Goal: Transaction & Acquisition: Purchase product/service

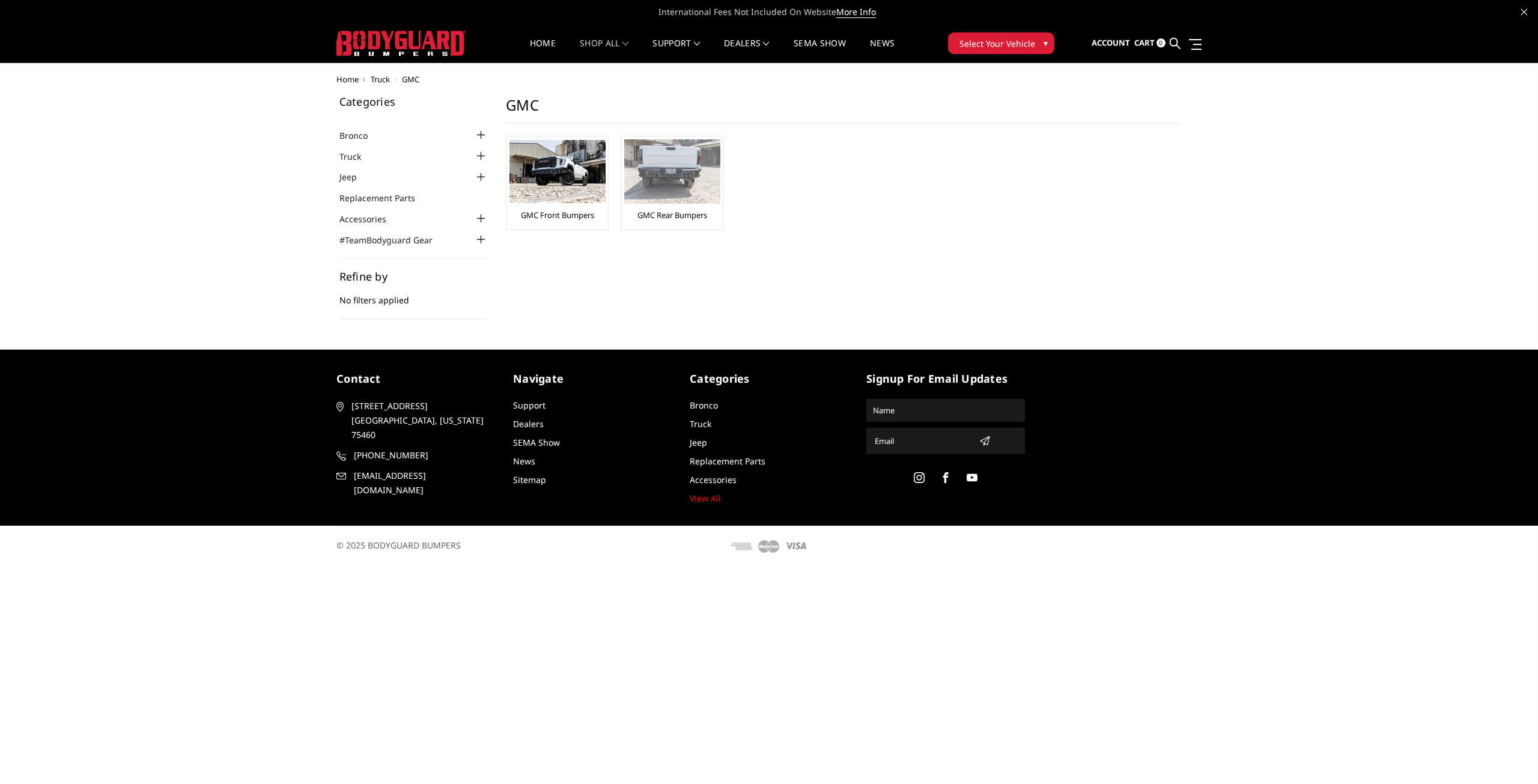
click at [657, 209] on div "GMC Rear Bumpers" at bounding box center [672, 182] width 95 height 87
click at [656, 212] on link "GMC Rear Bumpers" at bounding box center [672, 215] width 70 height 11
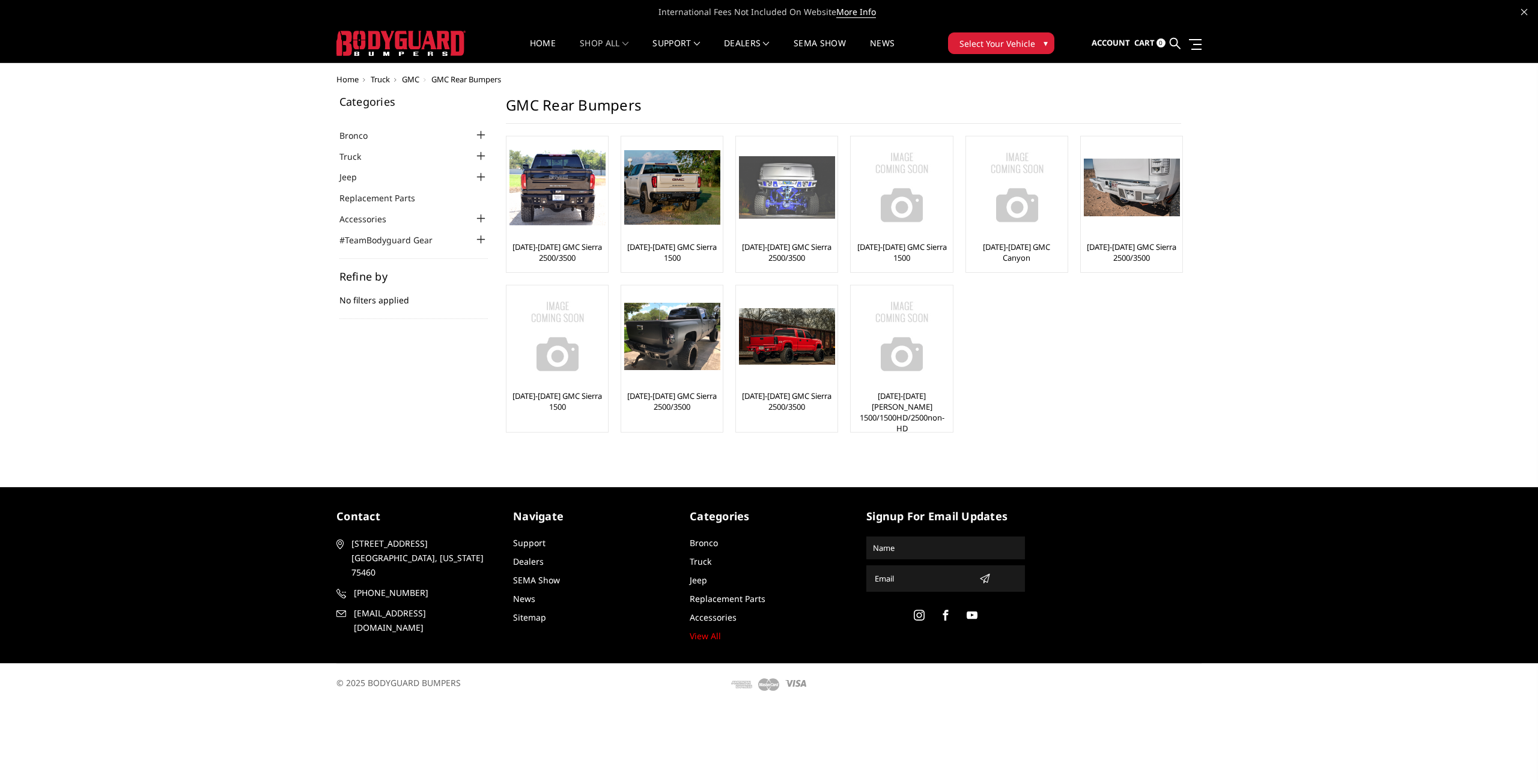
click at [788, 249] on link "[DATE]-[DATE] GMC Sierra 2500/3500" at bounding box center [787, 252] width 95 height 22
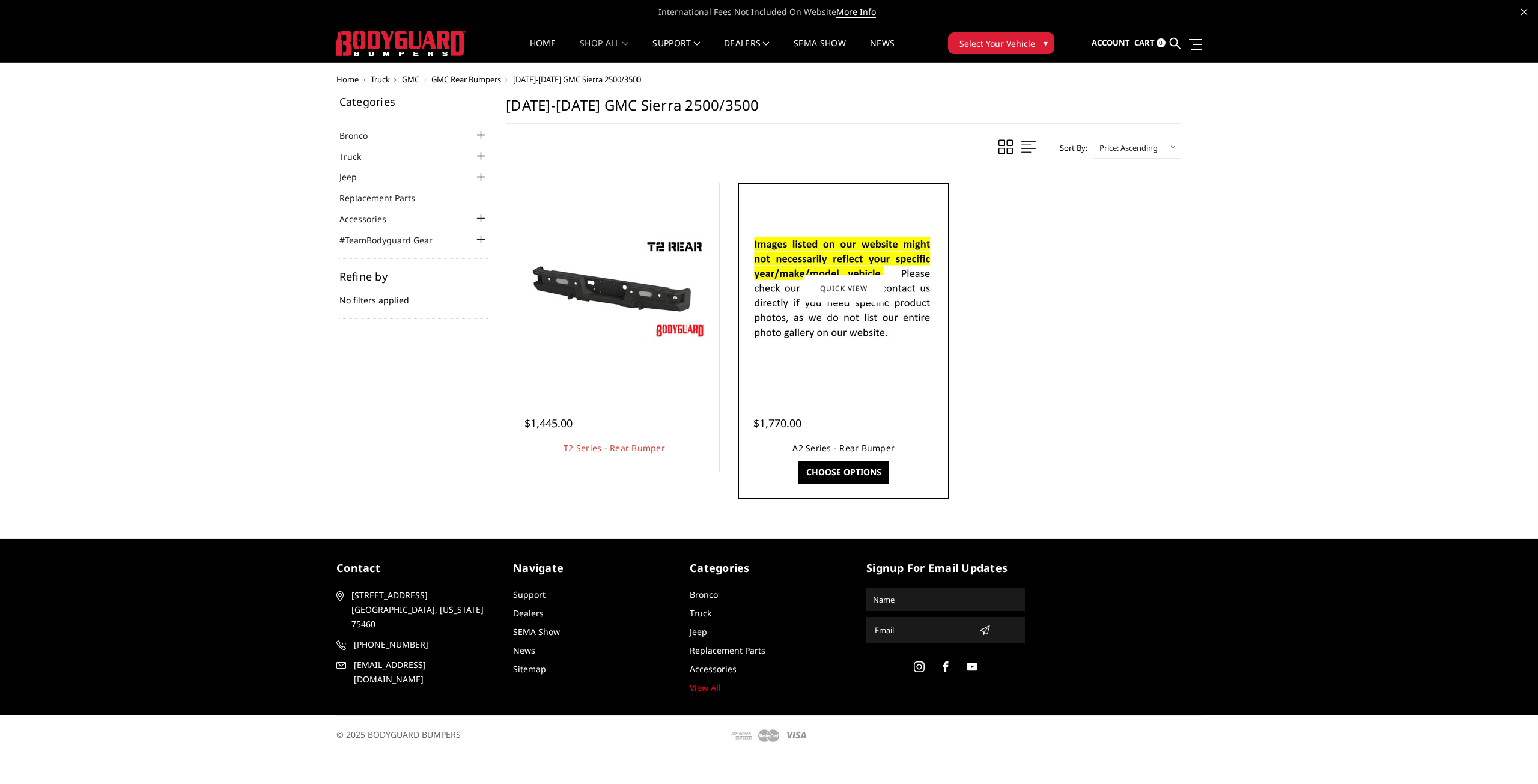
click at [828, 444] on link "A2 Series - Rear Bumper" at bounding box center [844, 448] width 102 height 11
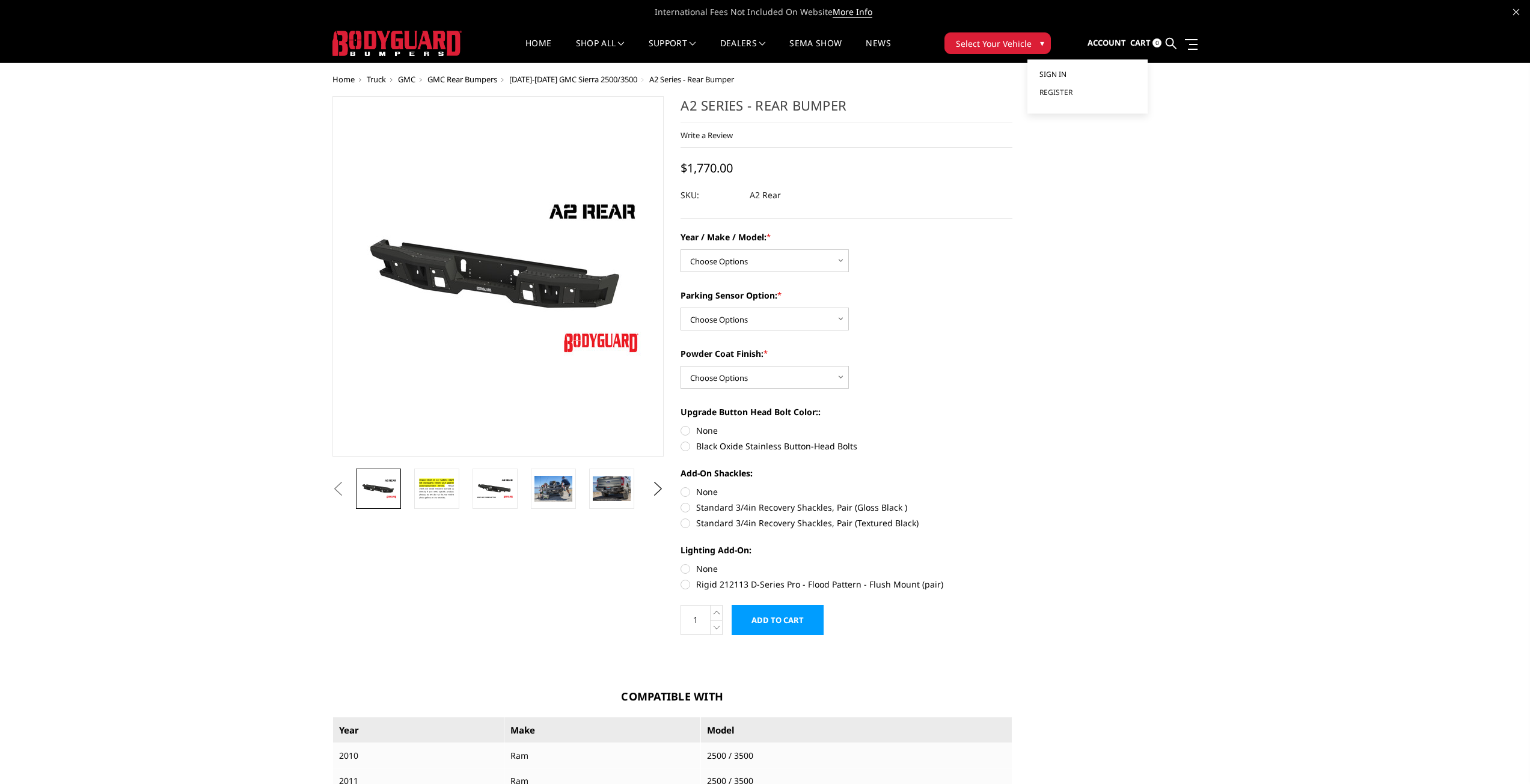
click at [1064, 73] on span "Sign in" at bounding box center [1053, 74] width 27 height 10
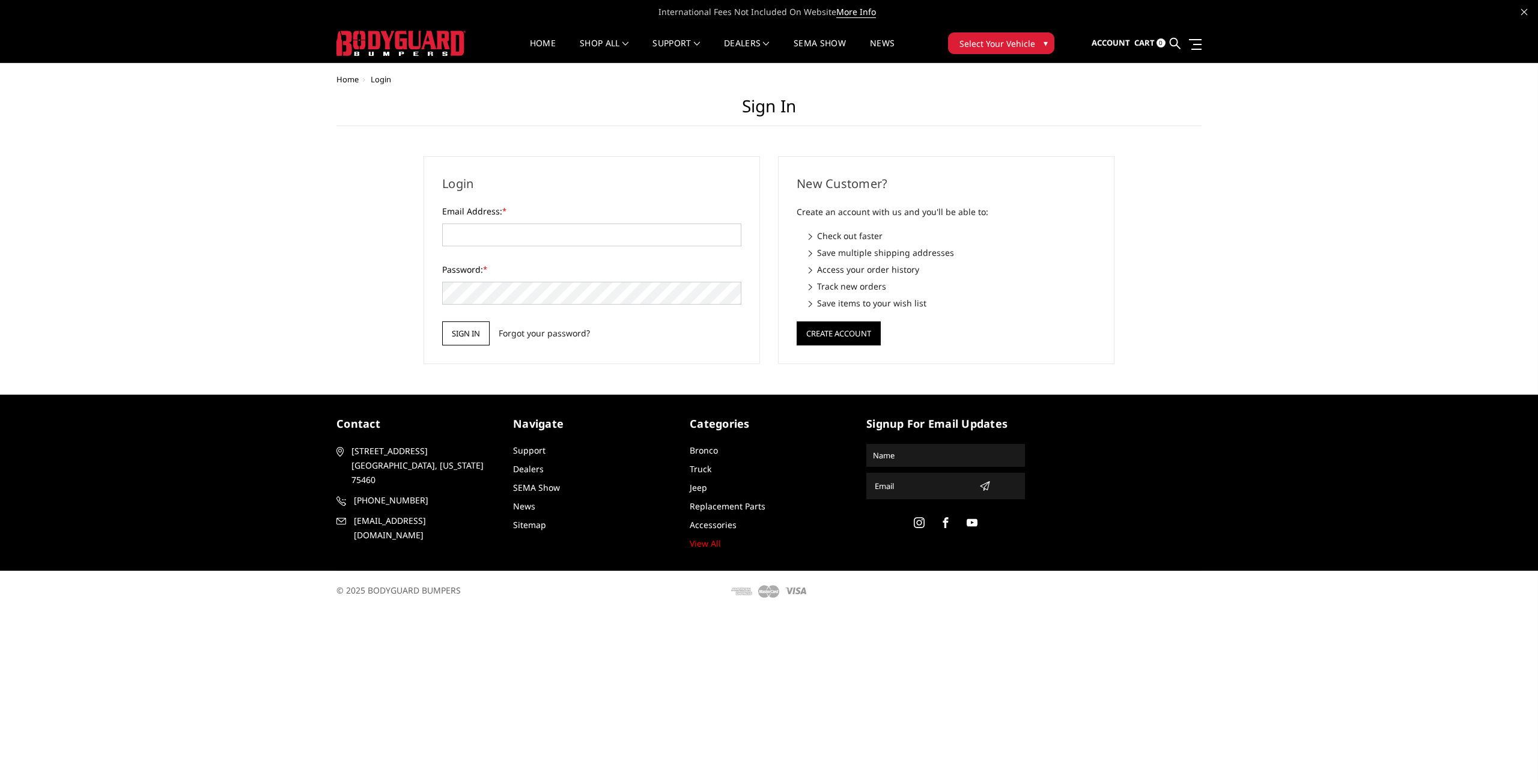
type input "ethan@ObsessedFab.com"
click at [457, 330] on input "Sign in" at bounding box center [466, 333] width 48 height 24
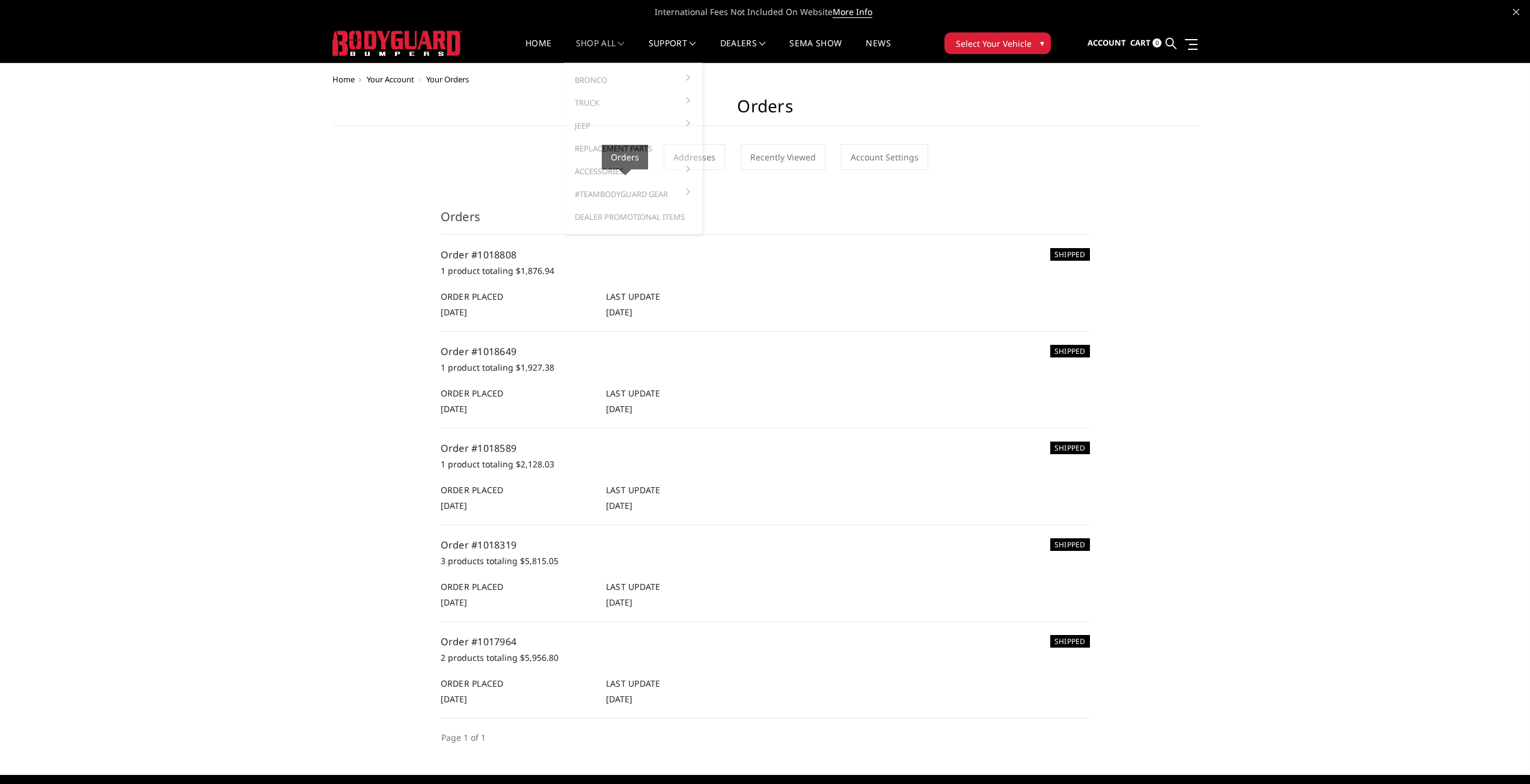
click at [609, 44] on link "shop all" at bounding box center [601, 50] width 49 height 23
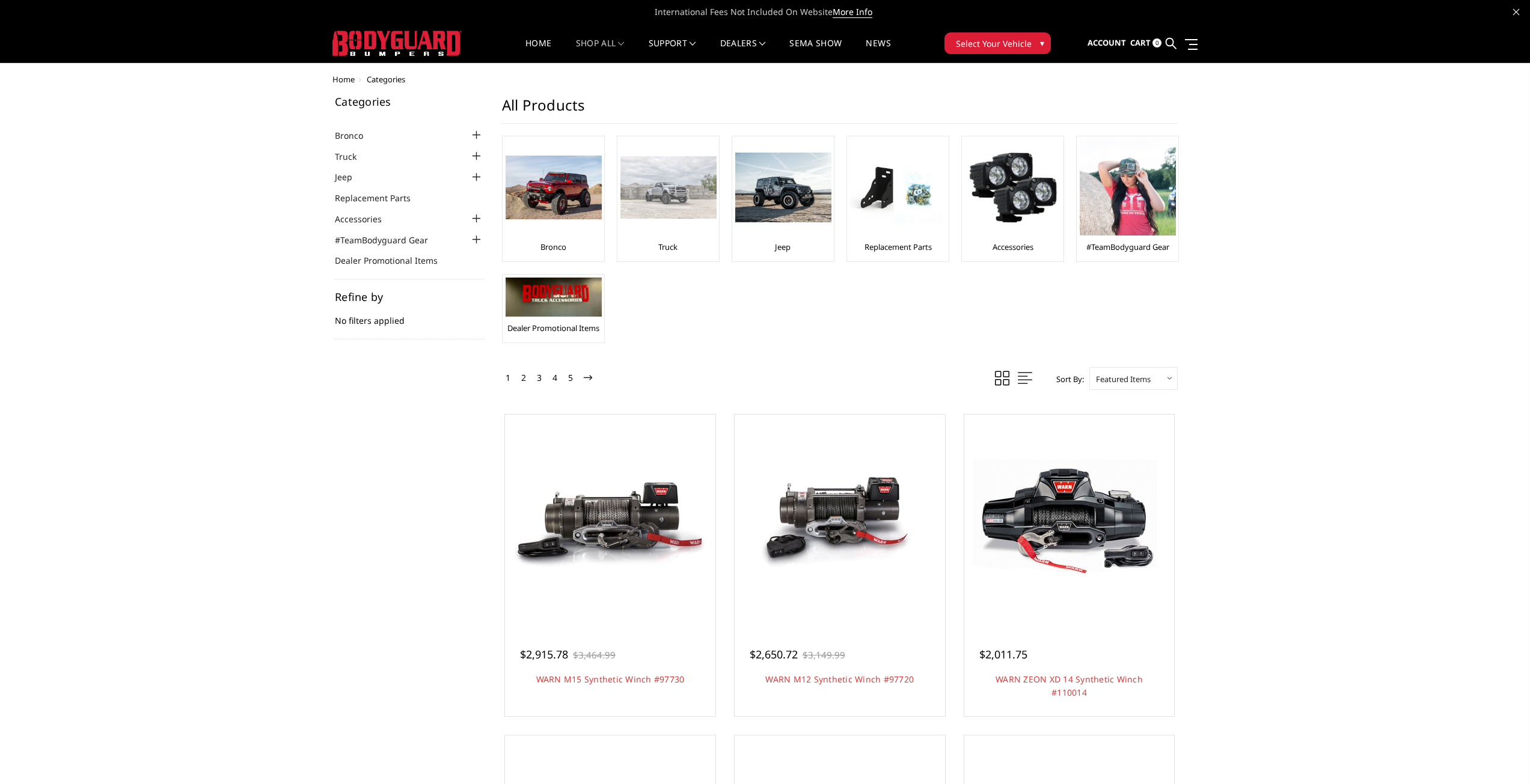
click at [675, 215] on img at bounding box center [668, 187] width 96 height 63
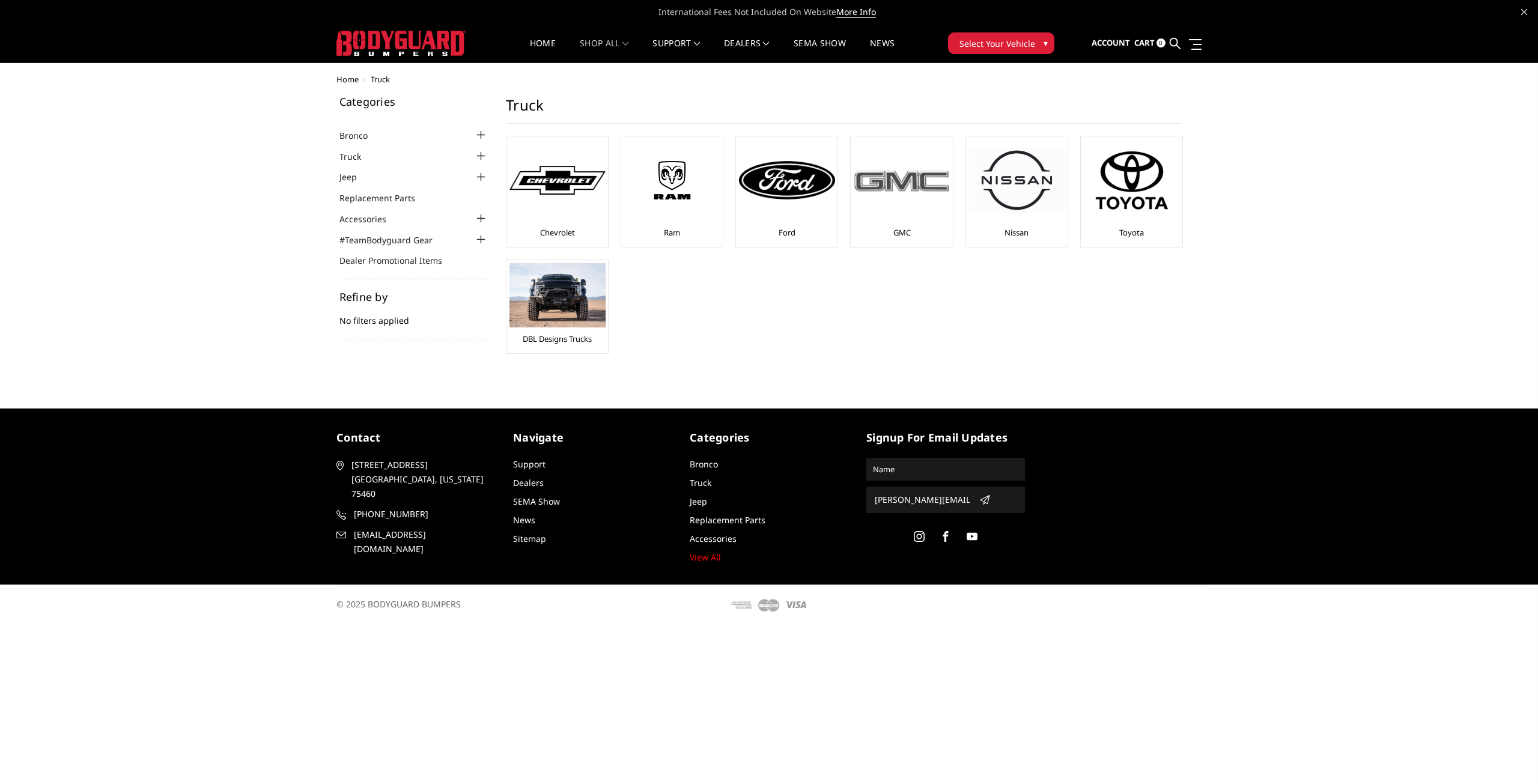
click at [908, 189] on img at bounding box center [901, 180] width 96 height 27
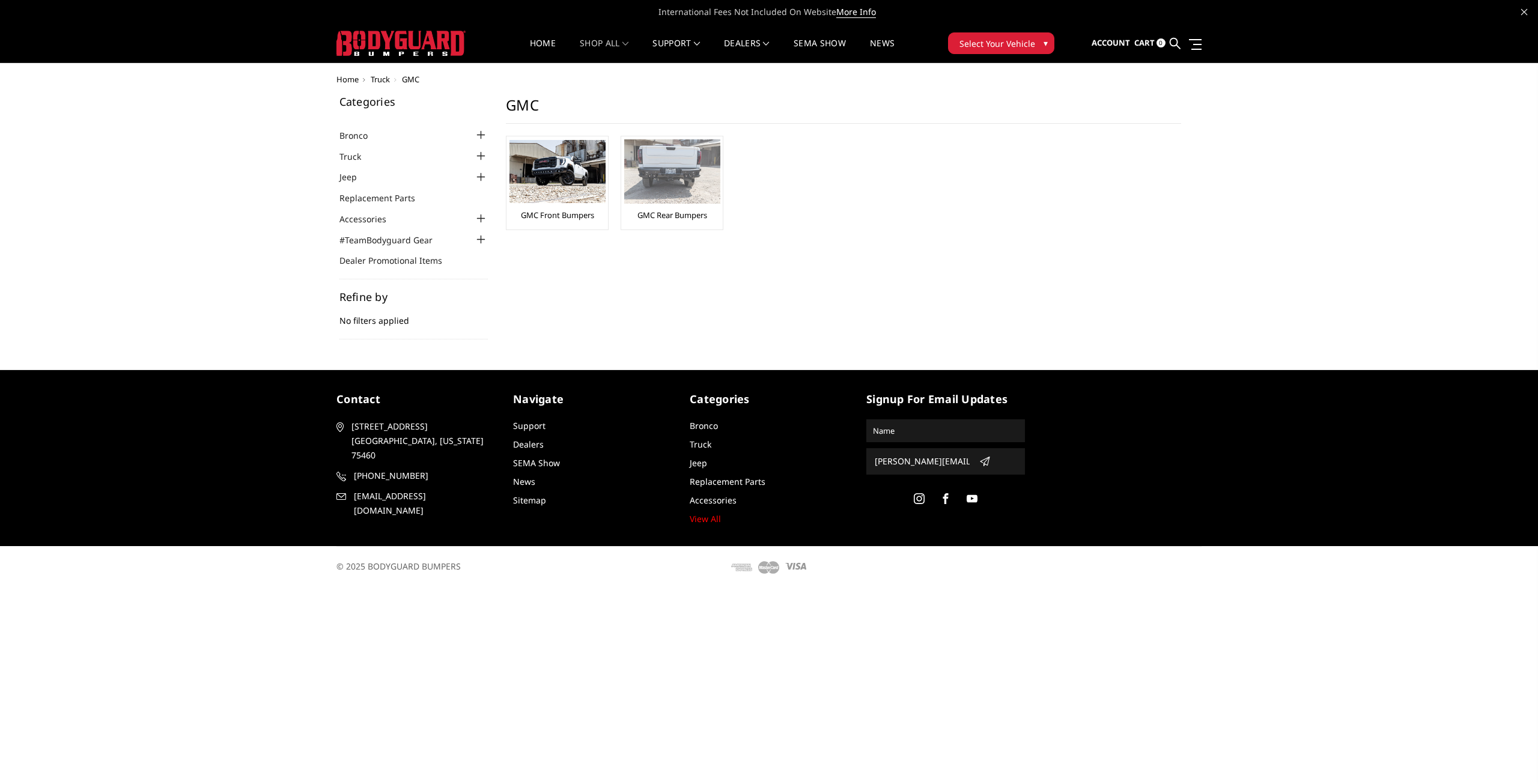
click at [656, 217] on link "GMC Rear Bumpers" at bounding box center [672, 215] width 70 height 11
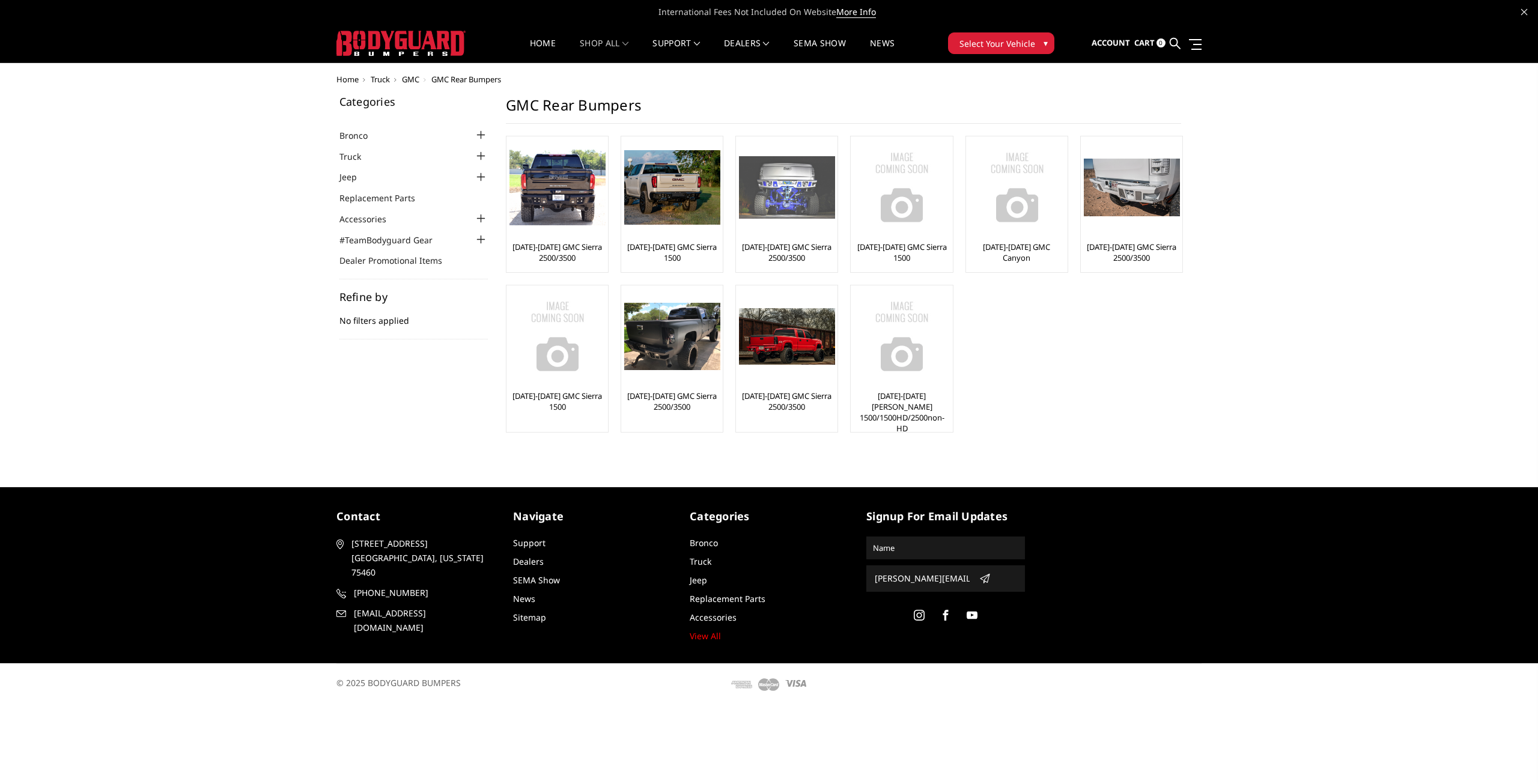
click at [782, 201] on img at bounding box center [787, 187] width 96 height 63
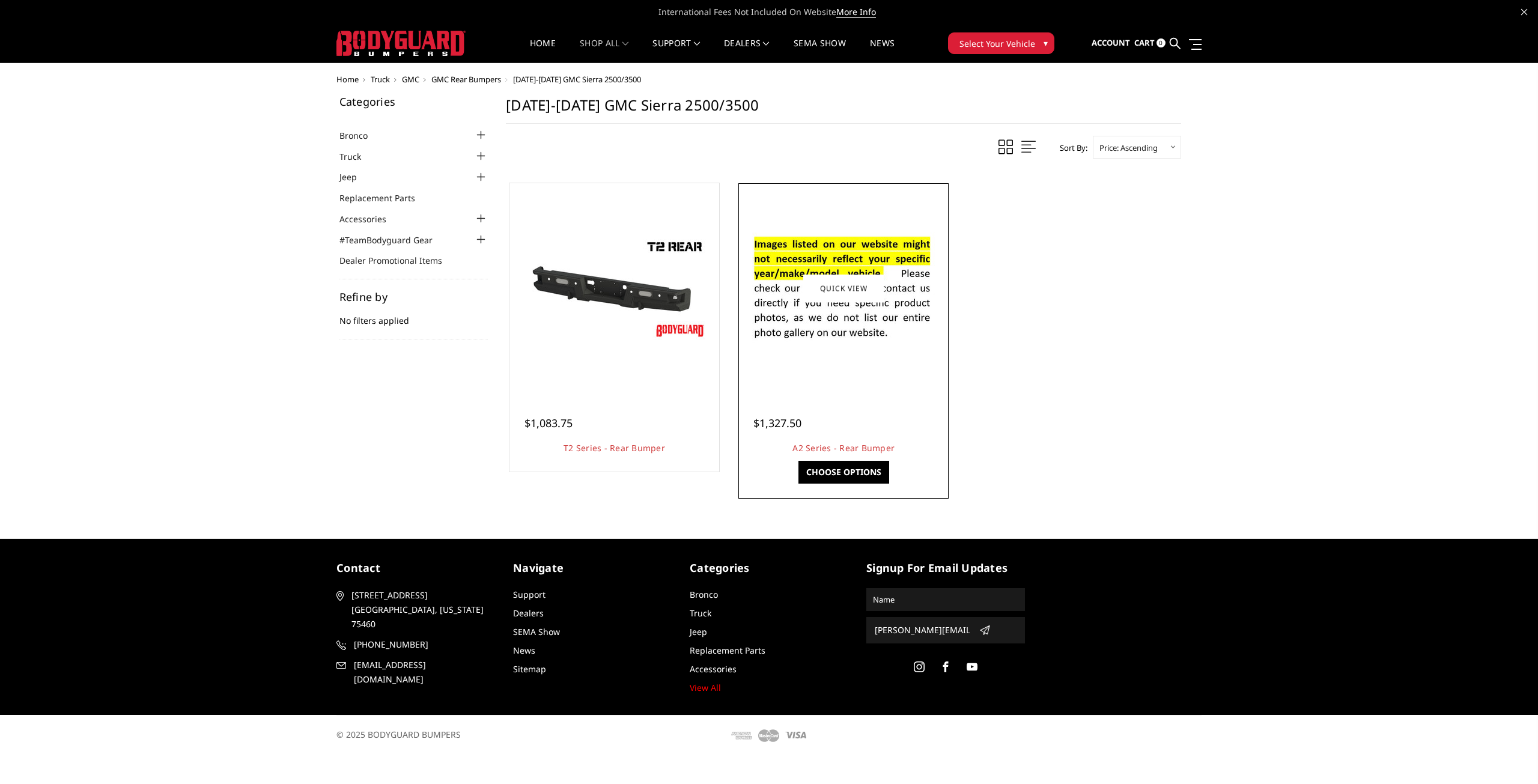
click at [836, 399] on div "$1,327.50 A2 Series - Rear Bumper This is our premium series, heavy-duty rear r…" at bounding box center [844, 429] width 204 height 78
click at [810, 444] on link "A2 Series - Rear Bumper" at bounding box center [844, 448] width 102 height 11
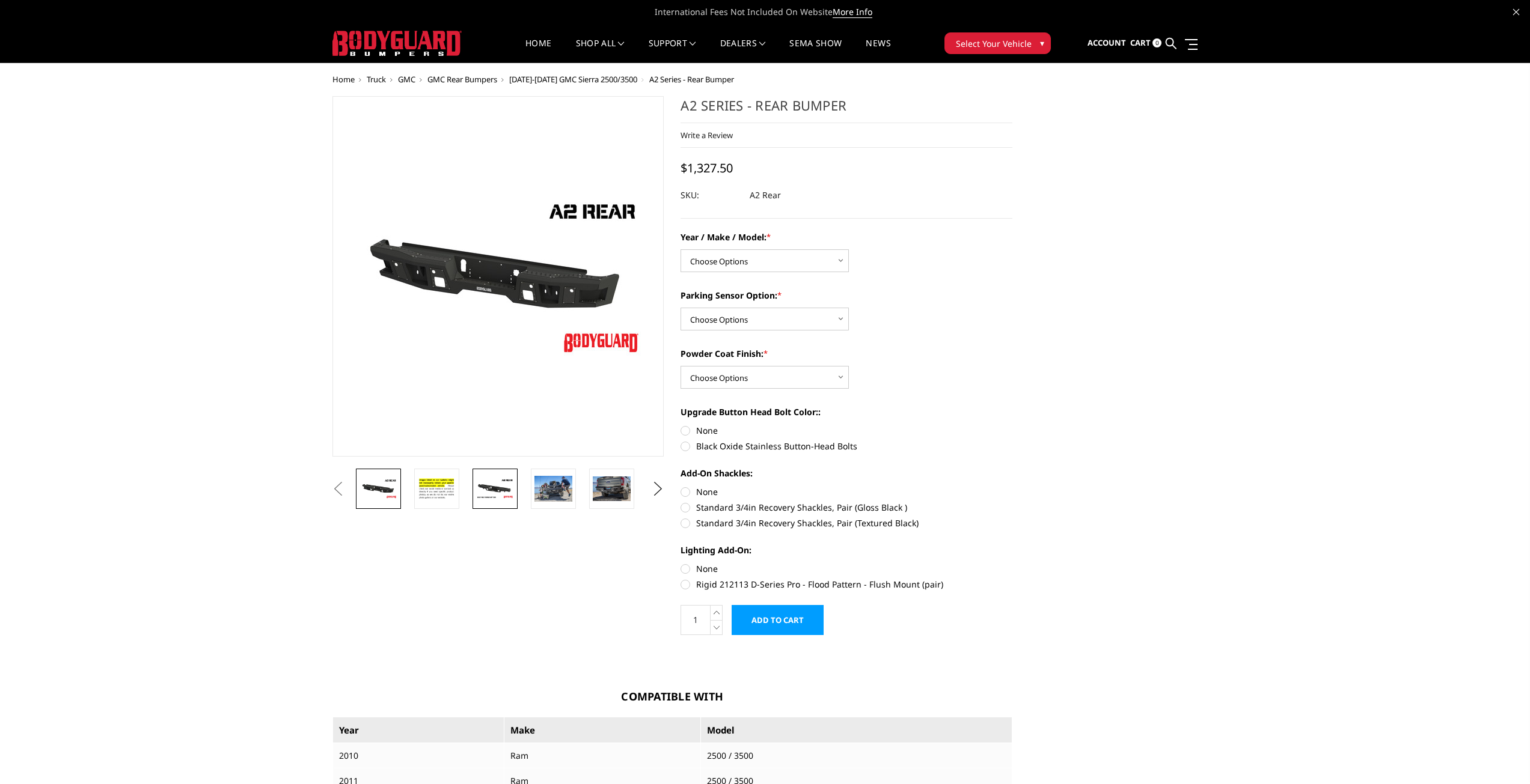
click at [490, 488] on img at bounding box center [495, 489] width 38 height 21
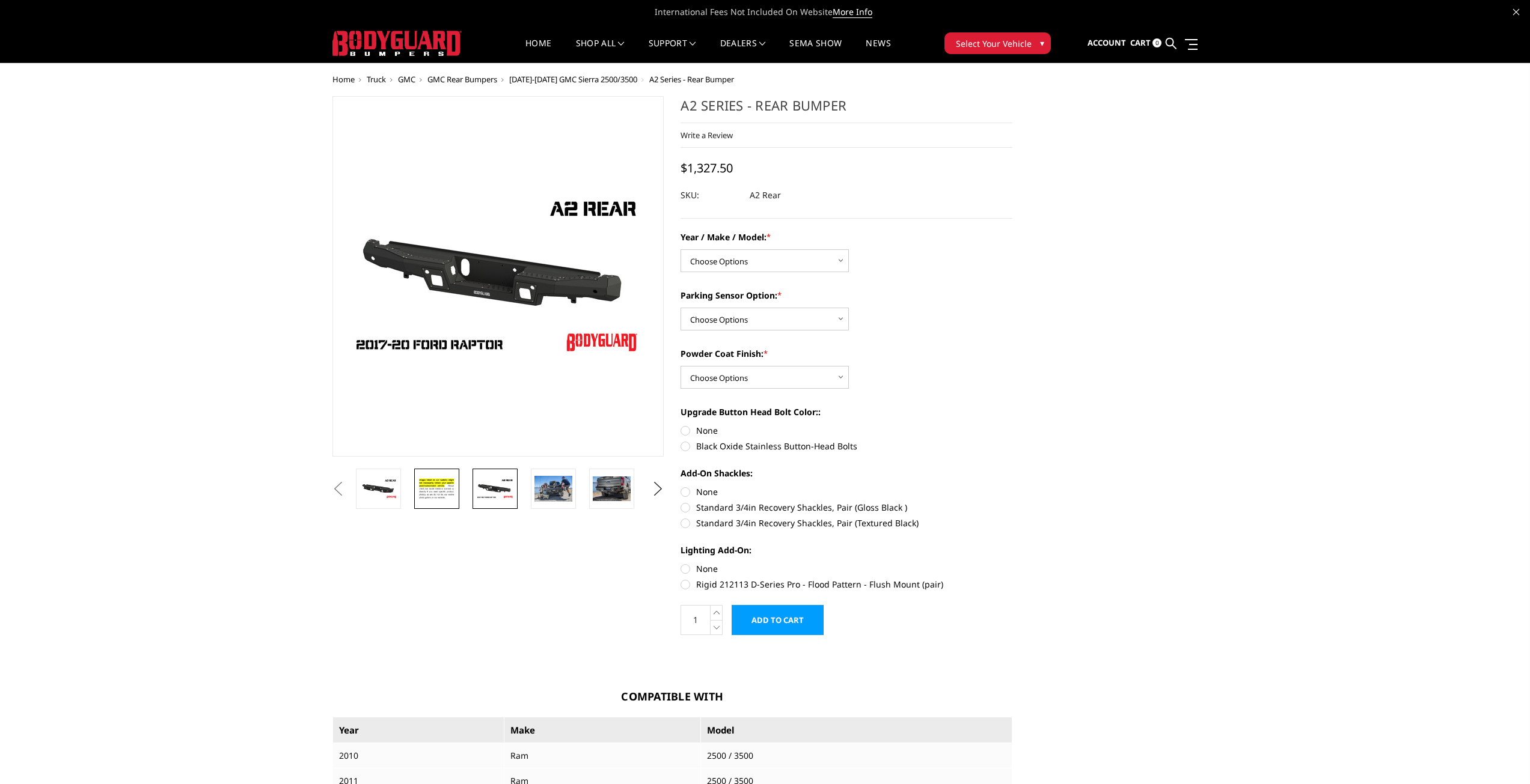
click at [432, 489] on img at bounding box center [436, 488] width 38 height 26
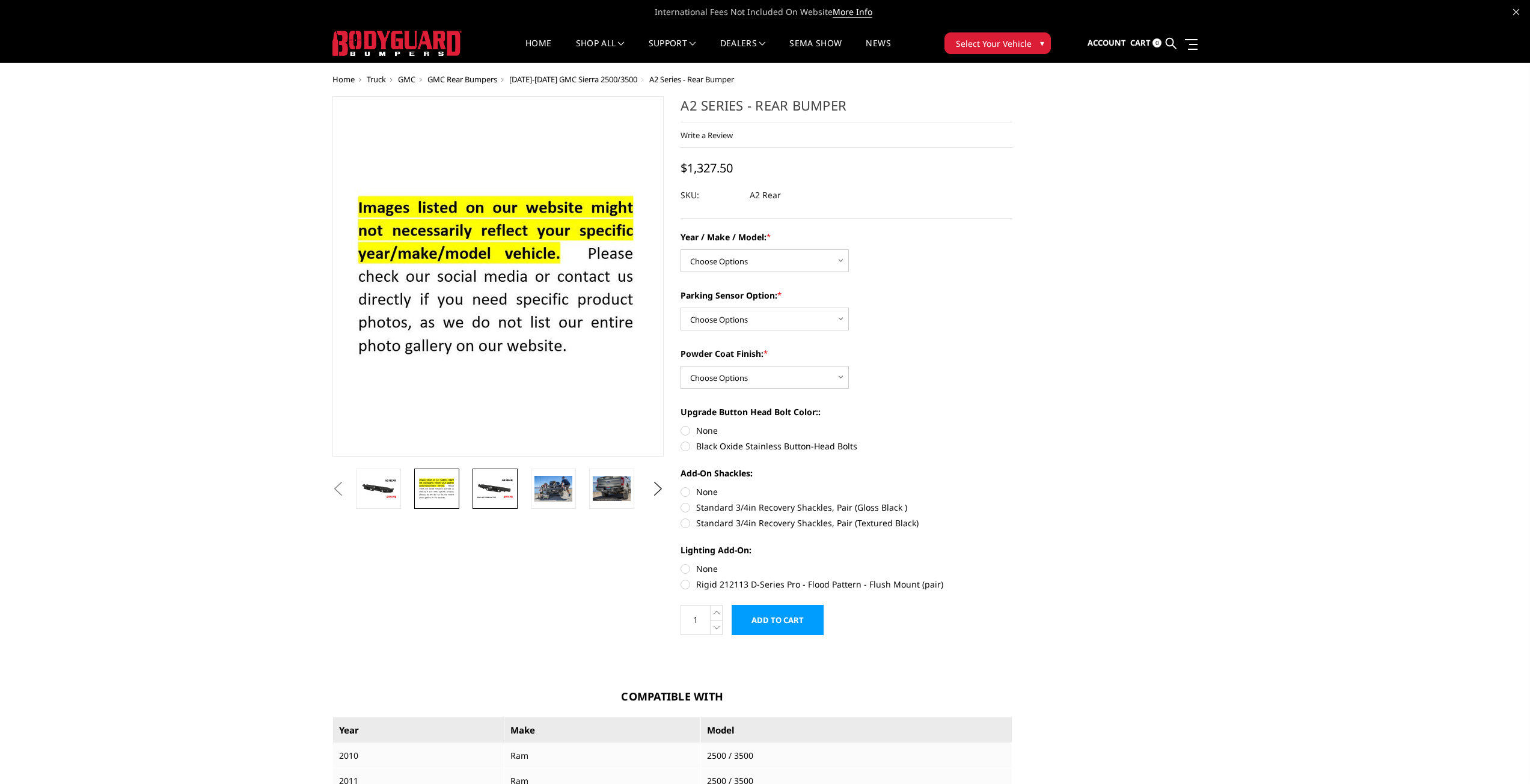
click at [498, 491] on img at bounding box center [495, 489] width 38 height 21
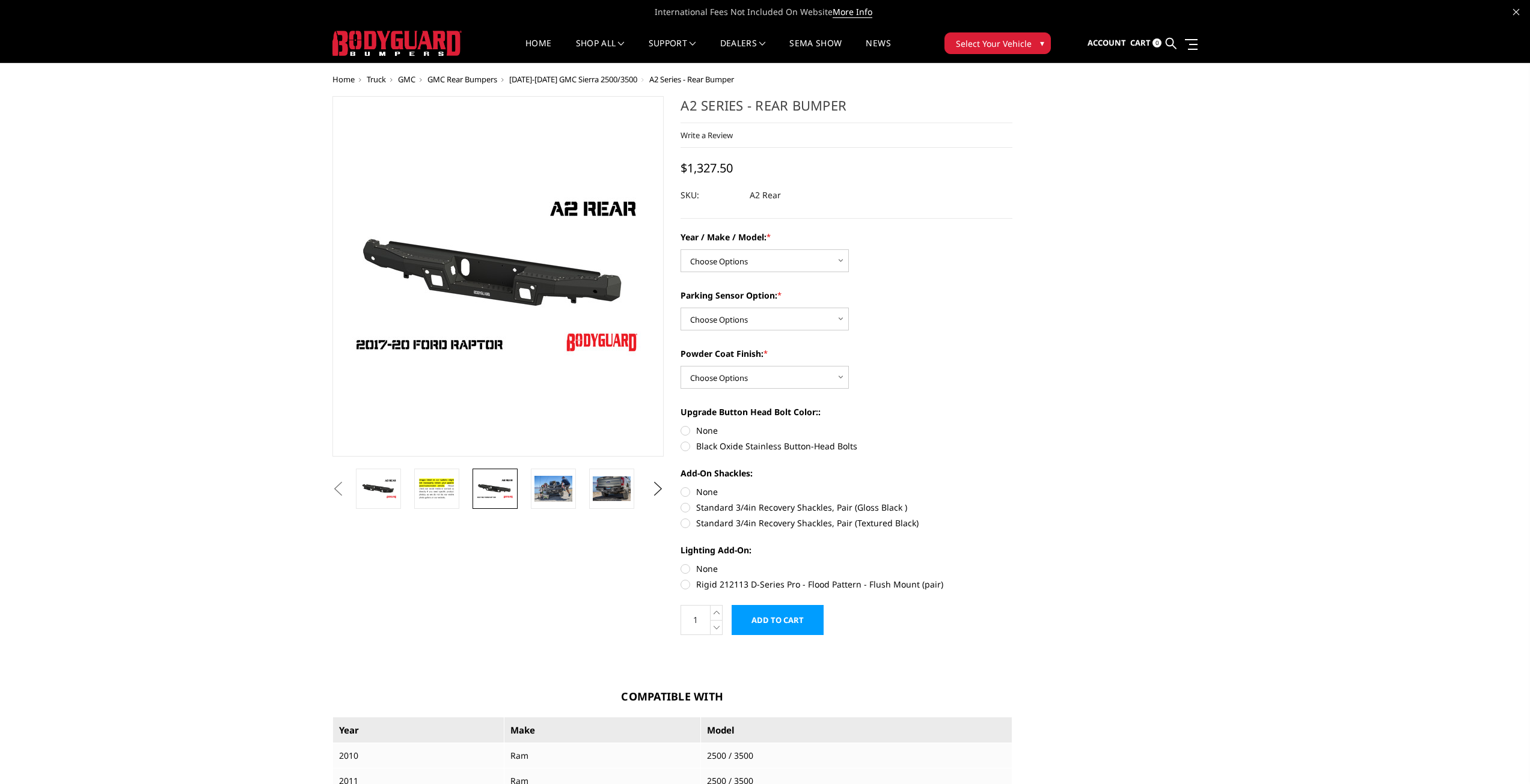
click at [347, 488] on button "Previous" at bounding box center [338, 489] width 18 height 18
click at [487, 490] on img at bounding box center [495, 489] width 38 height 21
click at [554, 484] on img at bounding box center [553, 488] width 38 height 25
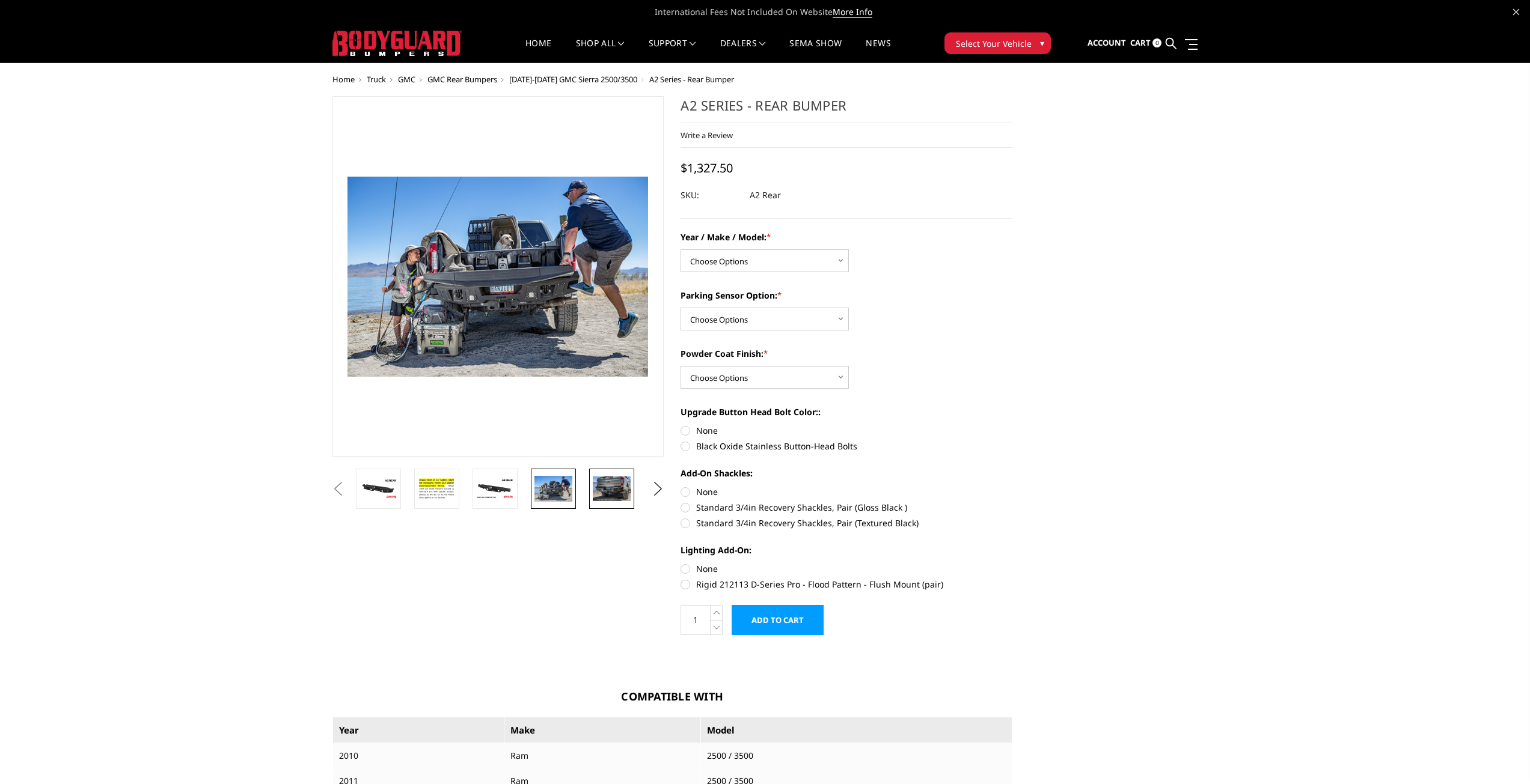
click at [606, 492] on img at bounding box center [611, 488] width 38 height 24
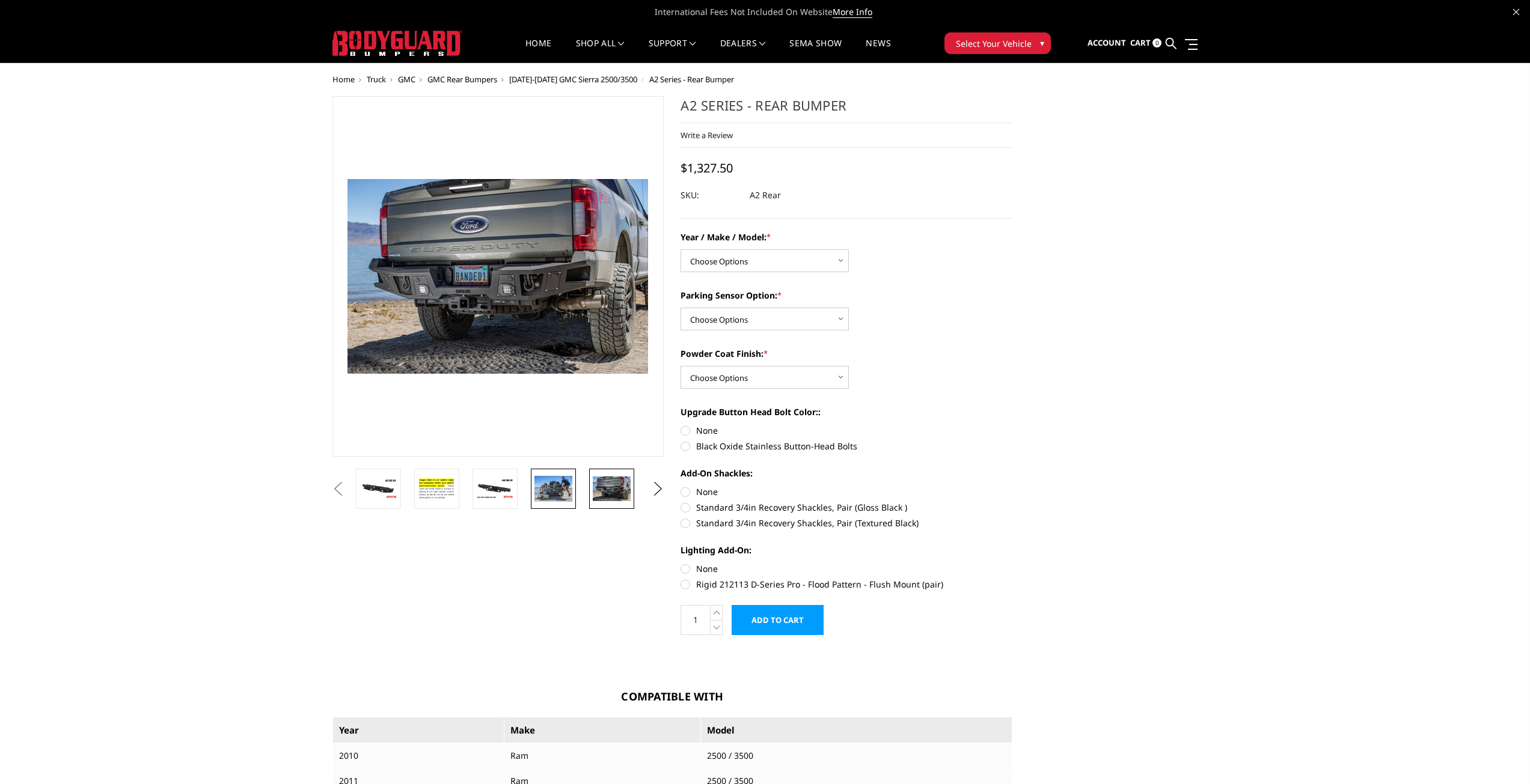
click at [557, 488] on img at bounding box center [553, 488] width 38 height 25
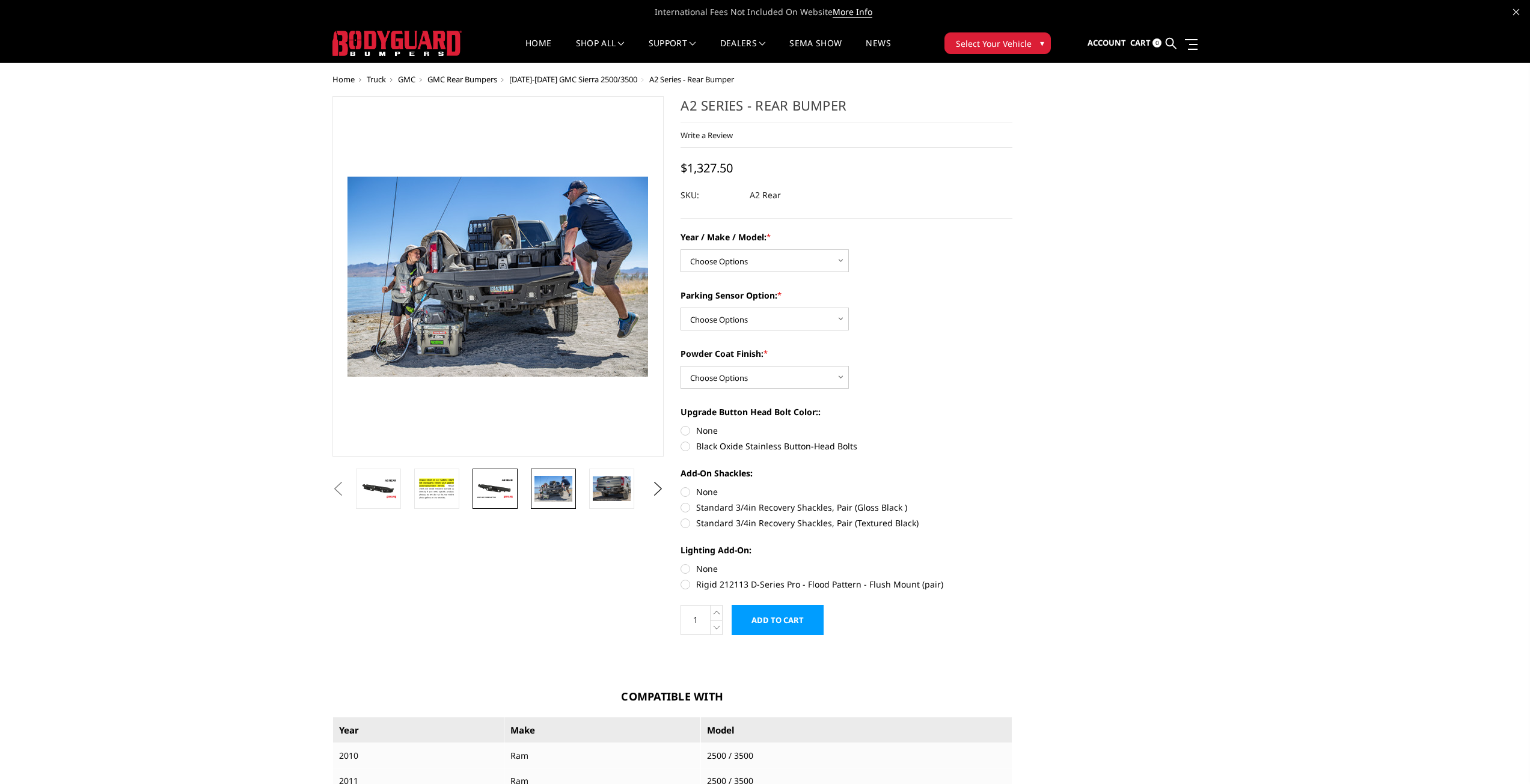
click at [505, 486] on img at bounding box center [495, 489] width 38 height 21
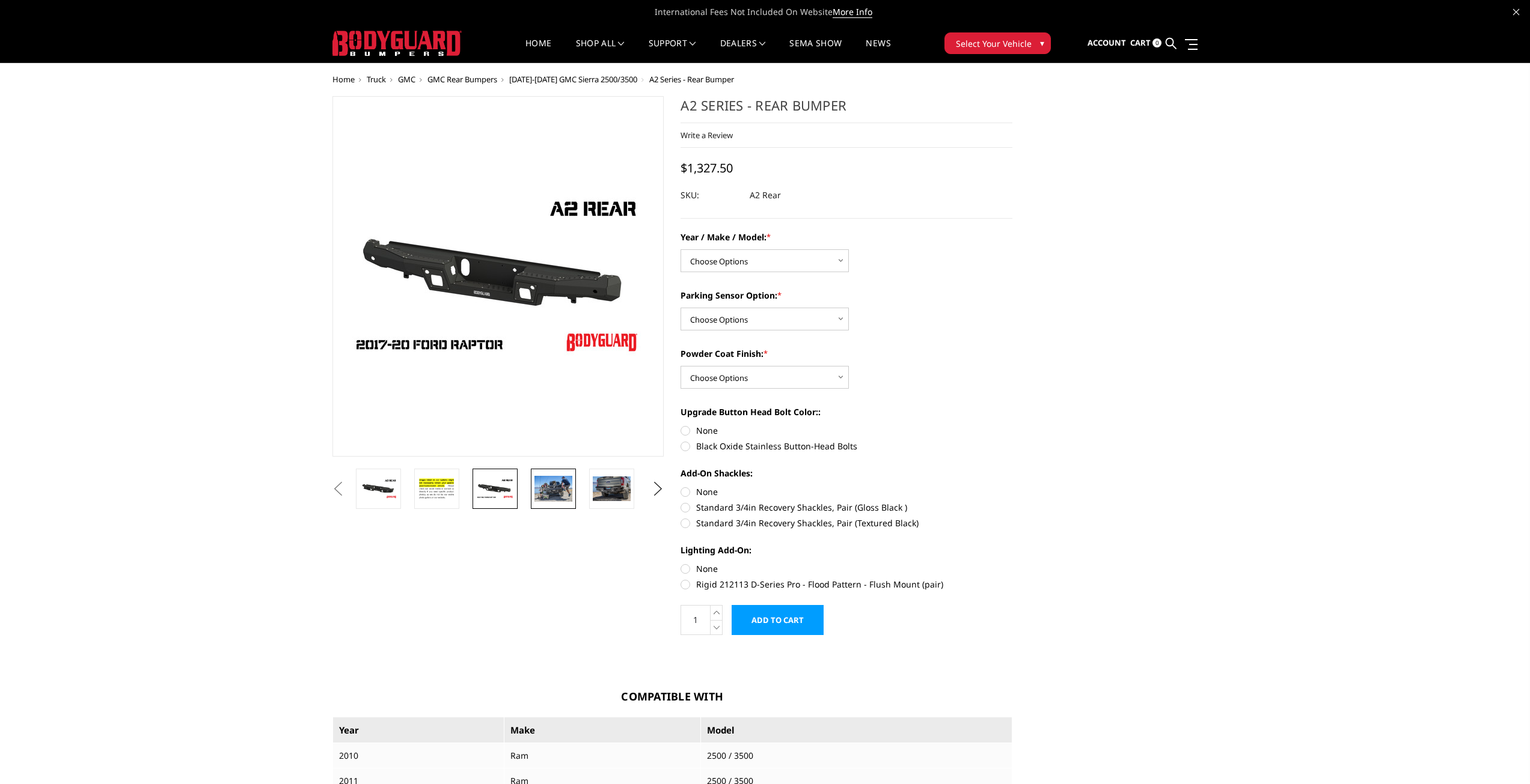
click at [552, 486] on img at bounding box center [553, 488] width 38 height 25
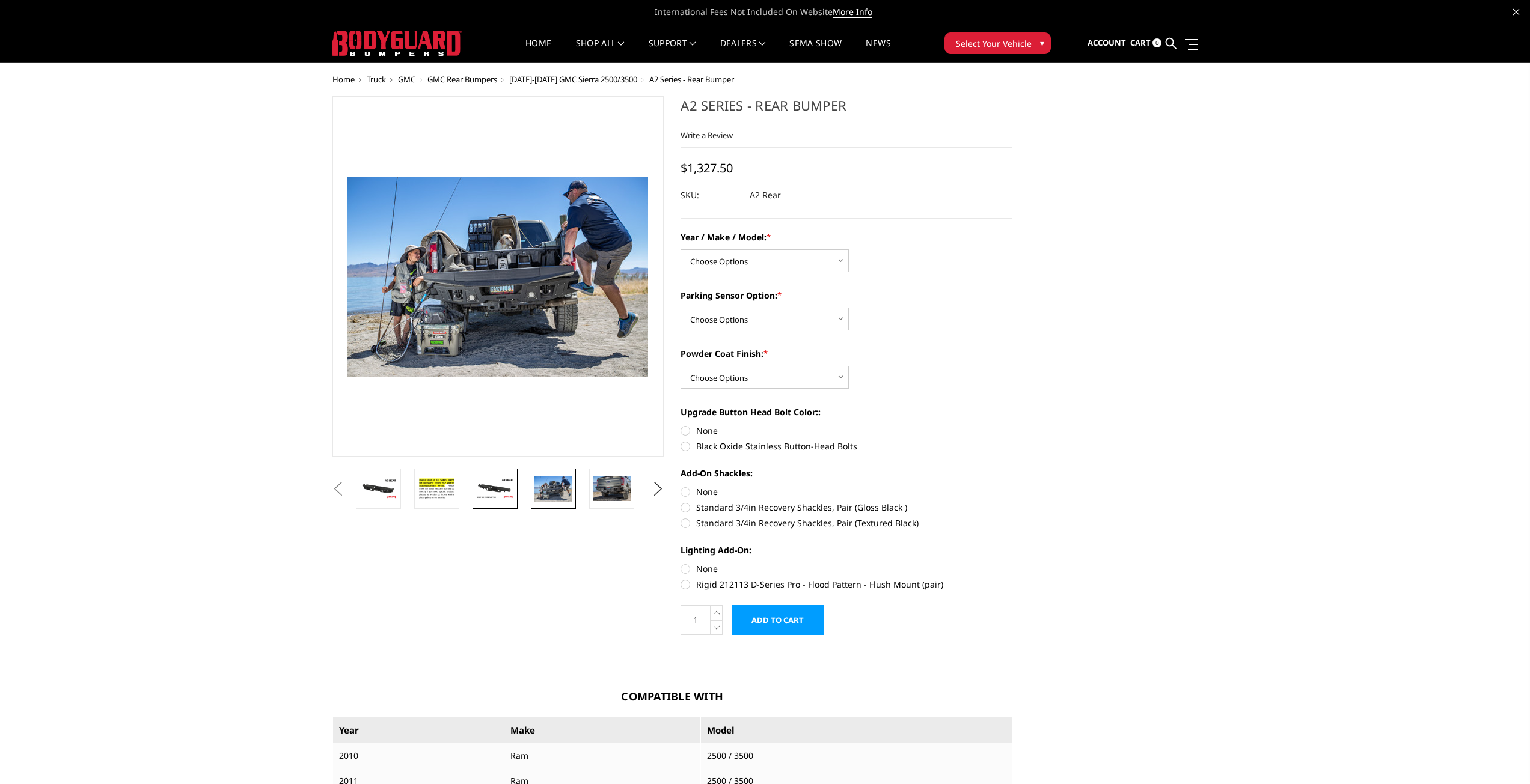
click at [510, 485] on img at bounding box center [495, 489] width 38 height 21
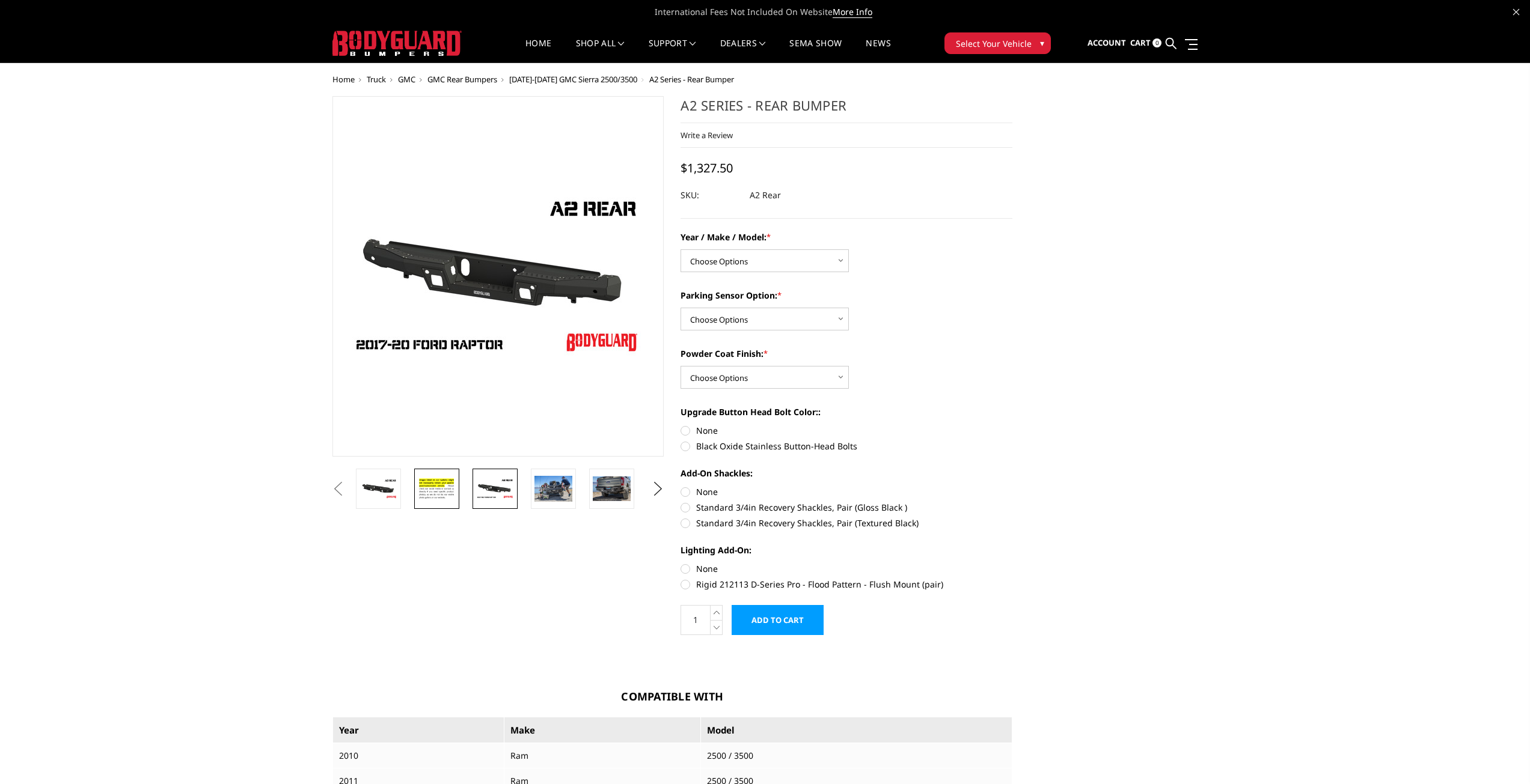
click at [421, 479] on img at bounding box center [436, 488] width 38 height 26
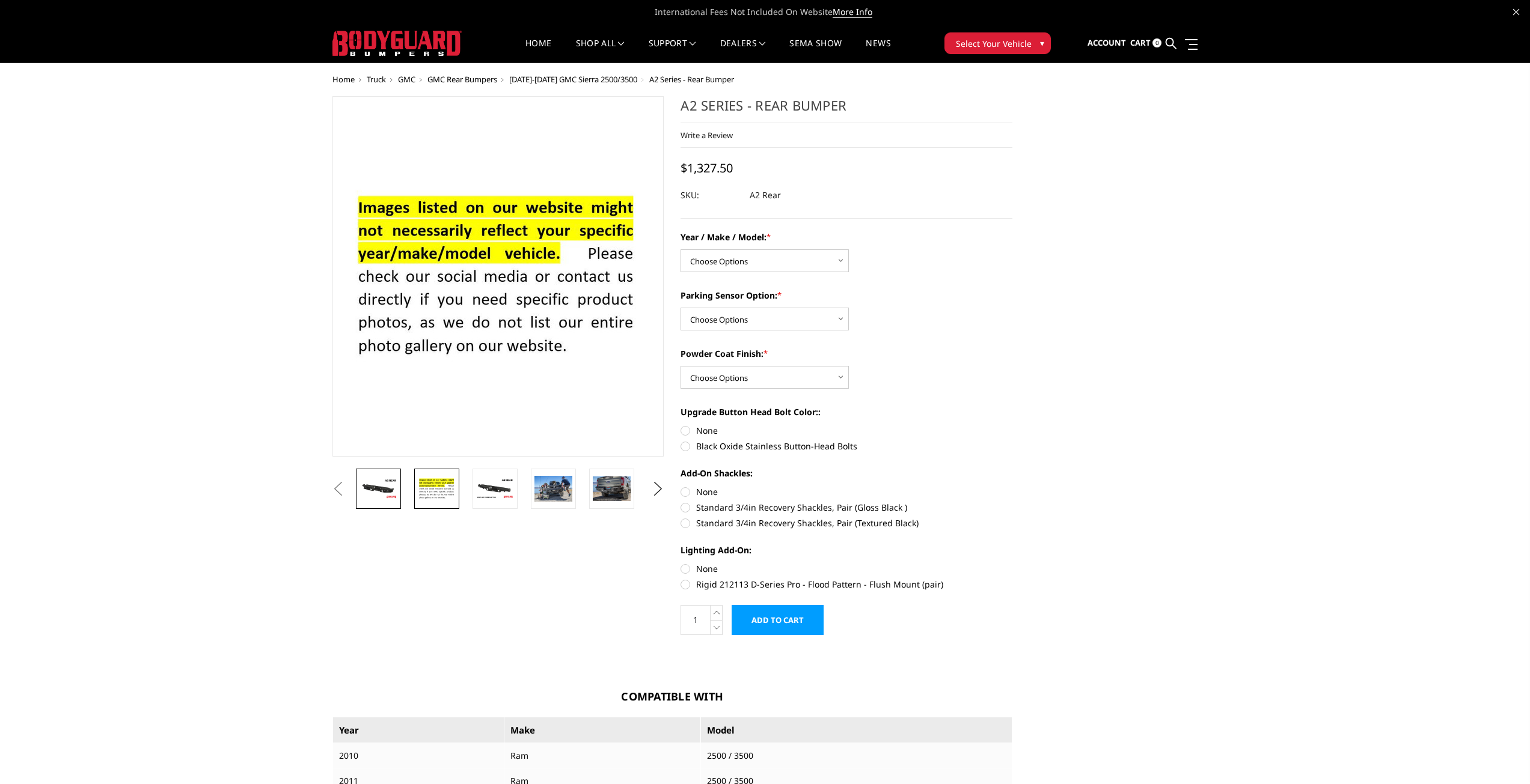
click at [394, 471] on link at bounding box center [379, 489] width 45 height 40
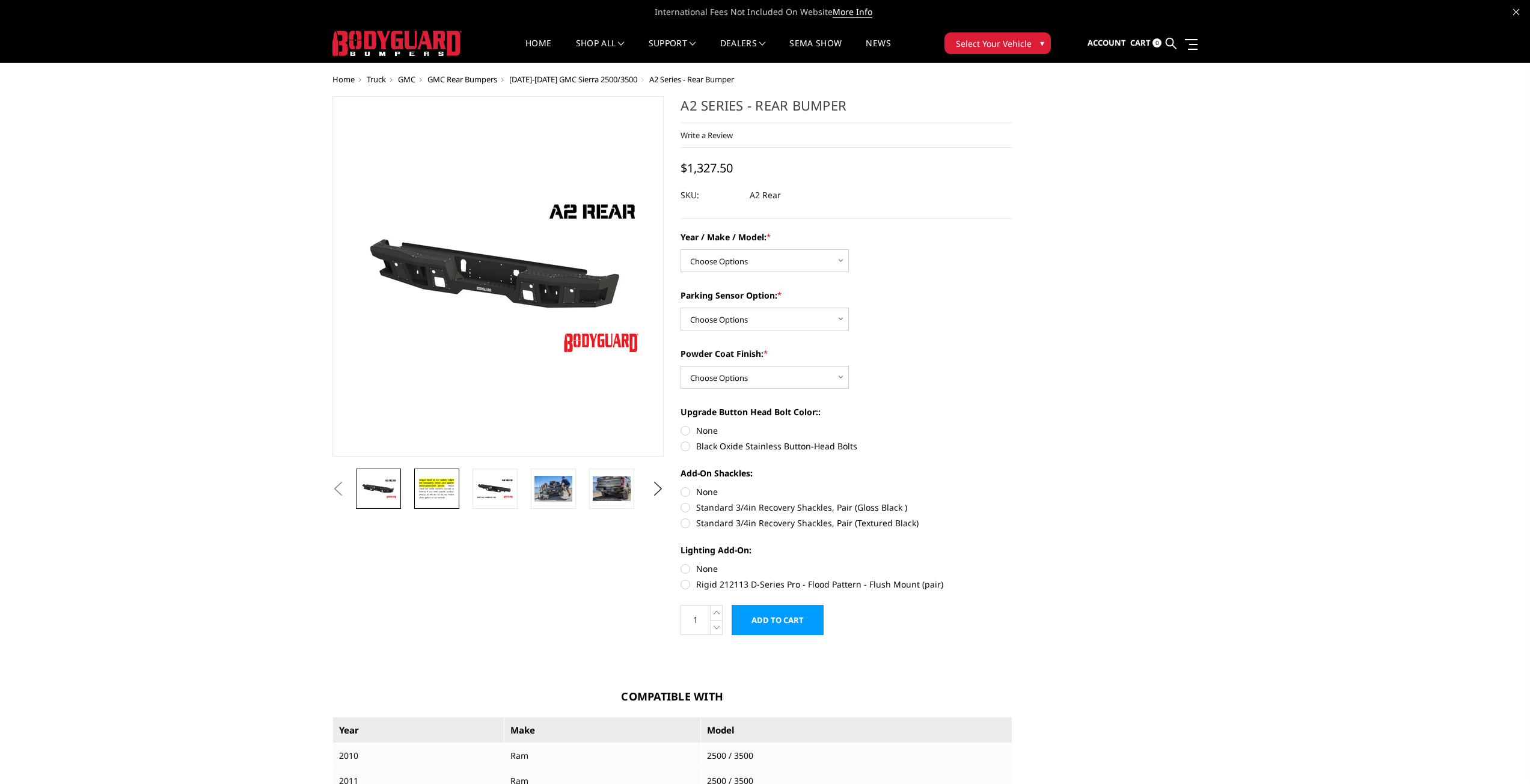
click at [450, 493] on img at bounding box center [436, 488] width 38 height 26
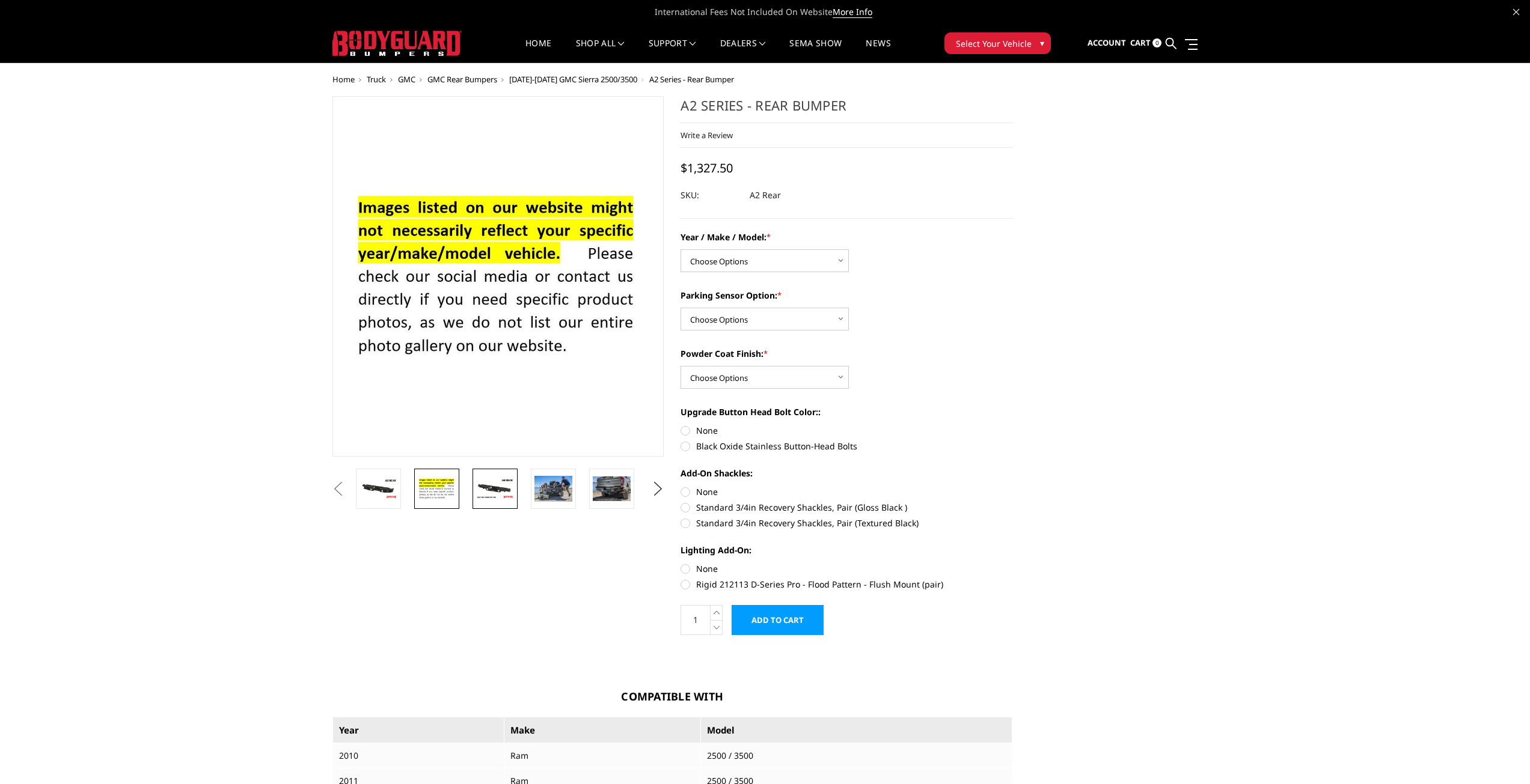
click at [505, 486] on img at bounding box center [495, 489] width 38 height 21
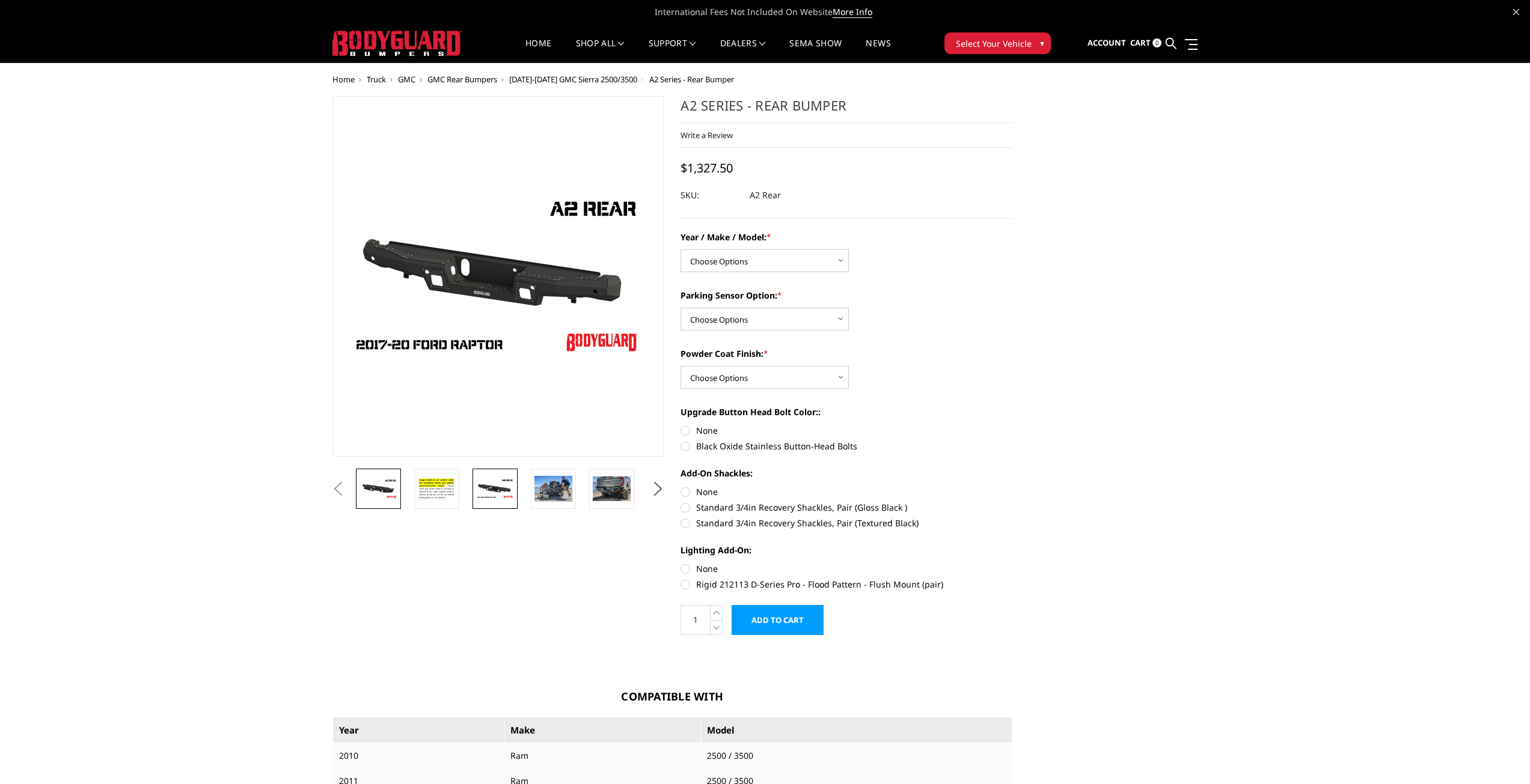
click at [369, 474] on link at bounding box center [379, 489] width 45 height 40
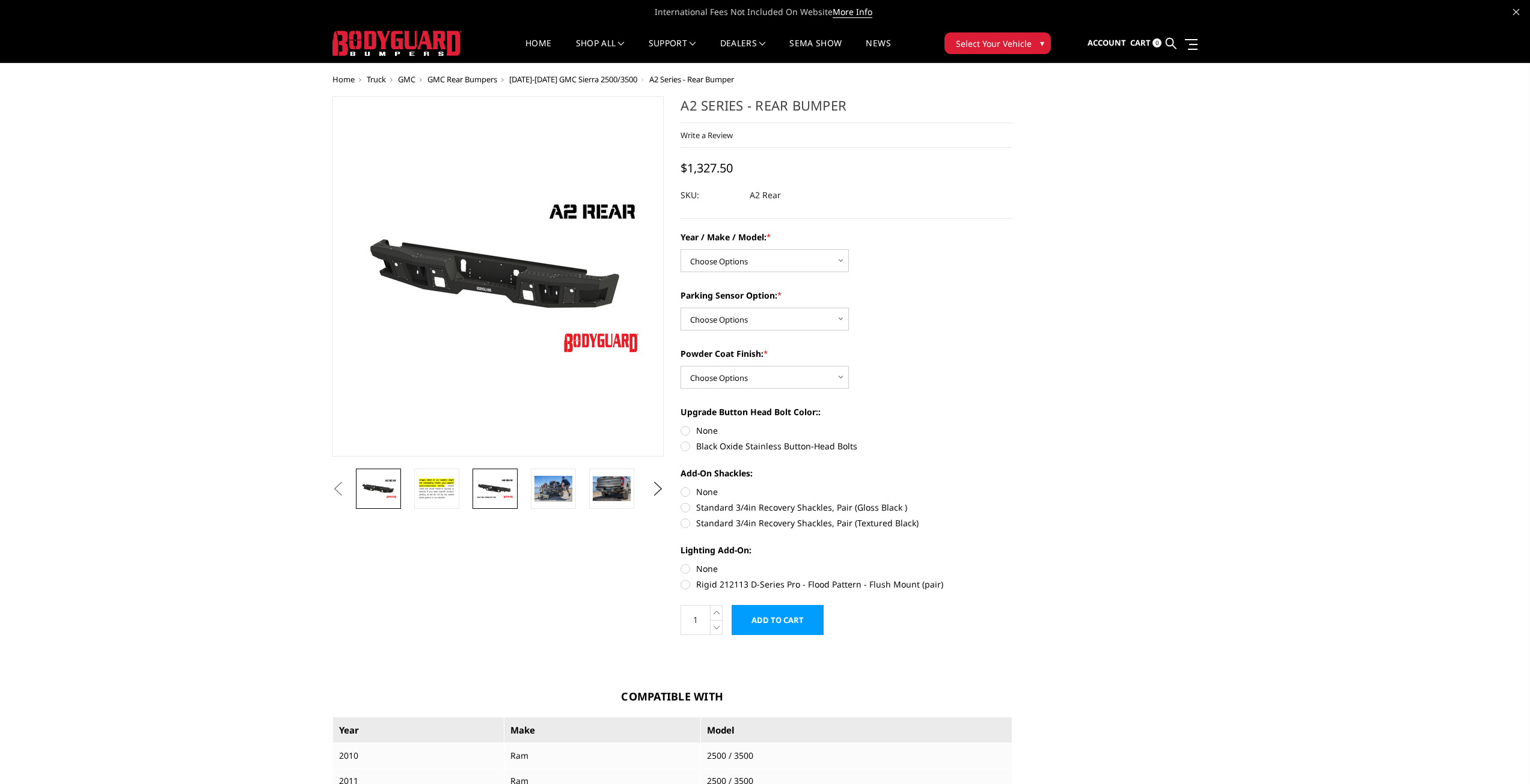
click at [495, 492] on img at bounding box center [495, 489] width 38 height 21
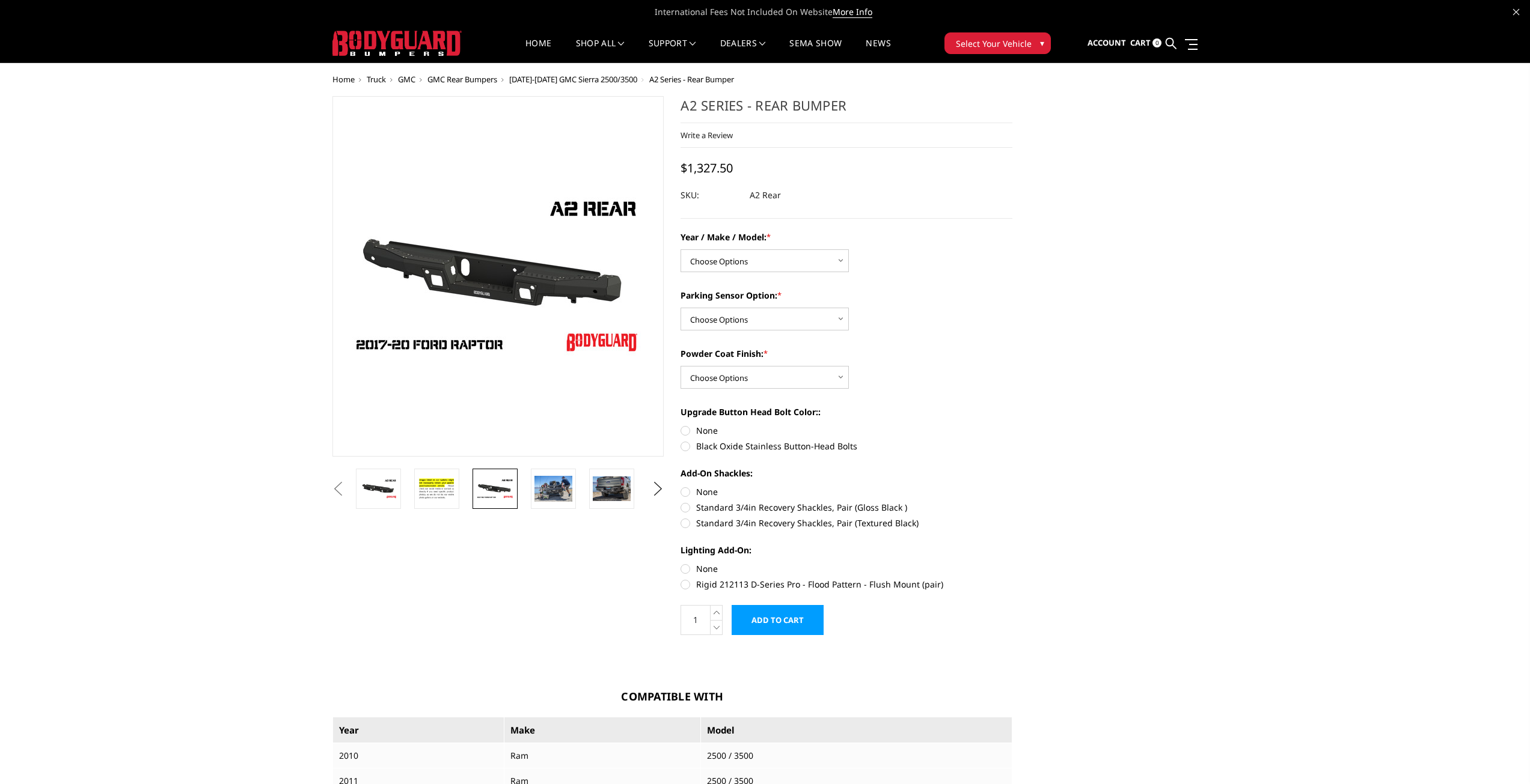
drag, startPoint x: 515, startPoint y: 484, endPoint x: 509, endPoint y: 493, distance: 10.8
click at [514, 488] on link at bounding box center [495, 489] width 45 height 40
click at [421, 479] on img at bounding box center [436, 488] width 38 height 26
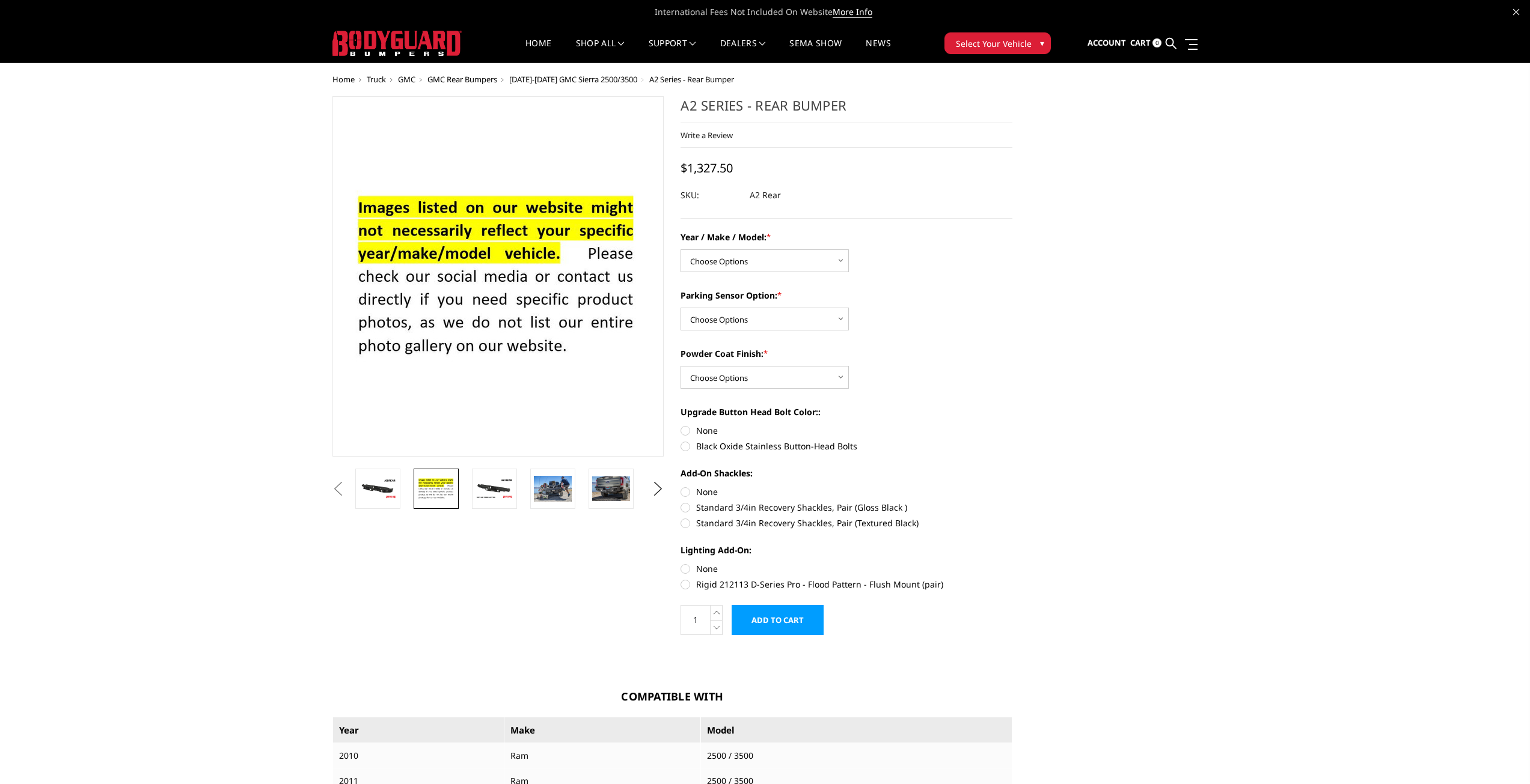
click at [408, 481] on li at bounding box center [382, 489] width 58 height 40
click at [347, 484] on button "Previous" at bounding box center [338, 489] width 18 height 18
click at [347, 481] on button "Previous" at bounding box center [338, 489] width 18 height 18
click at [503, 484] on img at bounding box center [495, 489] width 38 height 21
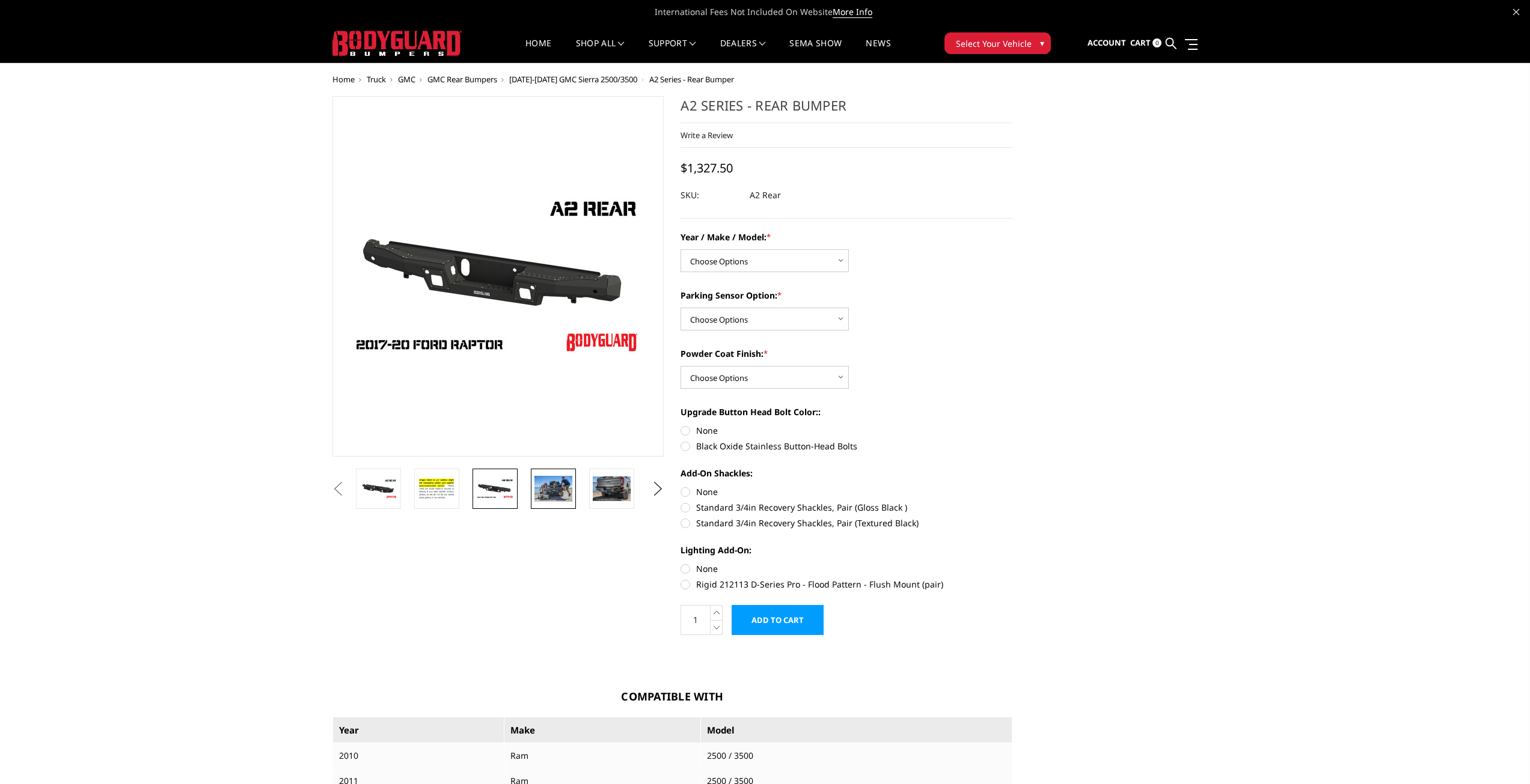
click at [557, 491] on img at bounding box center [553, 488] width 38 height 25
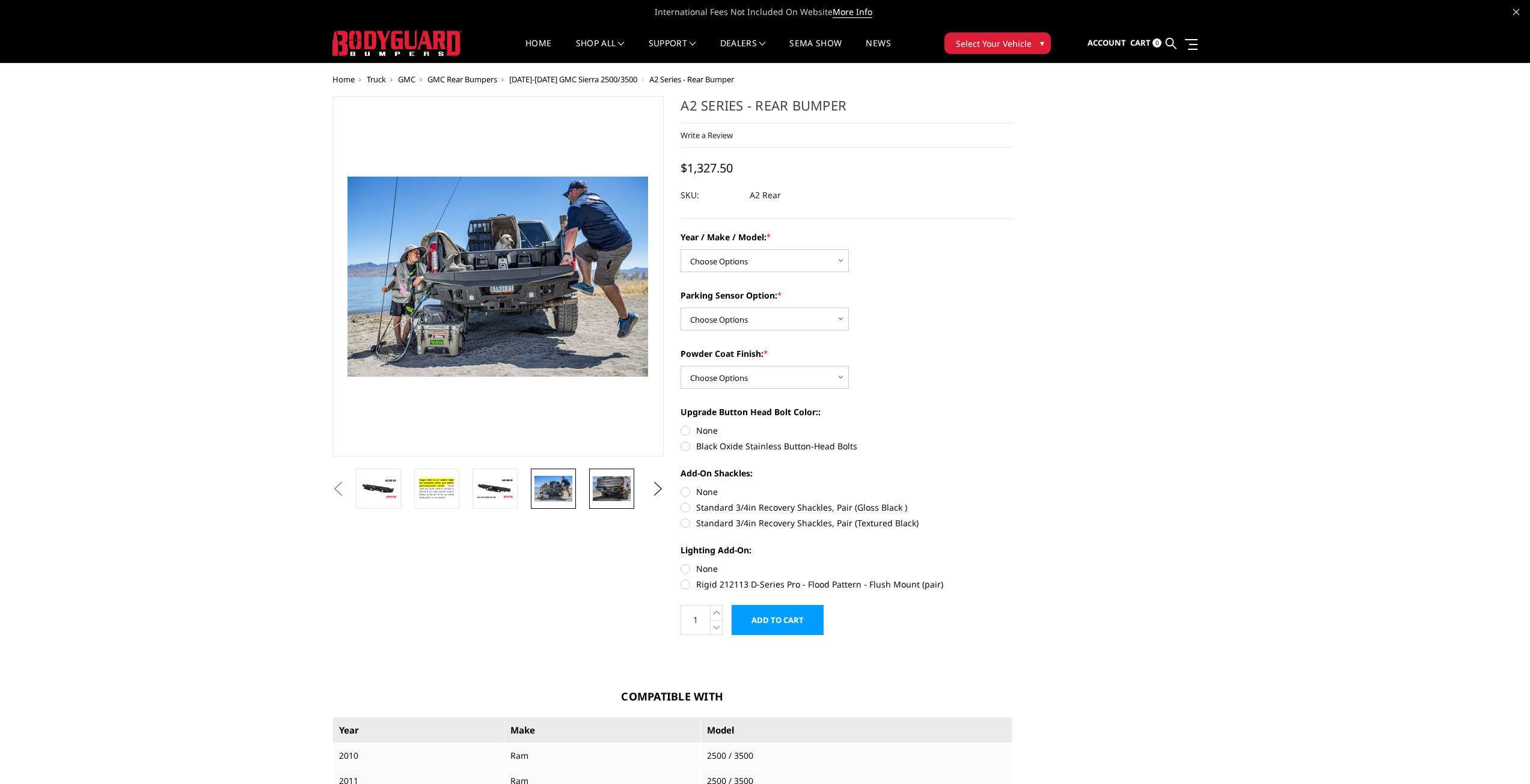
click at [619, 497] on img at bounding box center [611, 488] width 38 height 24
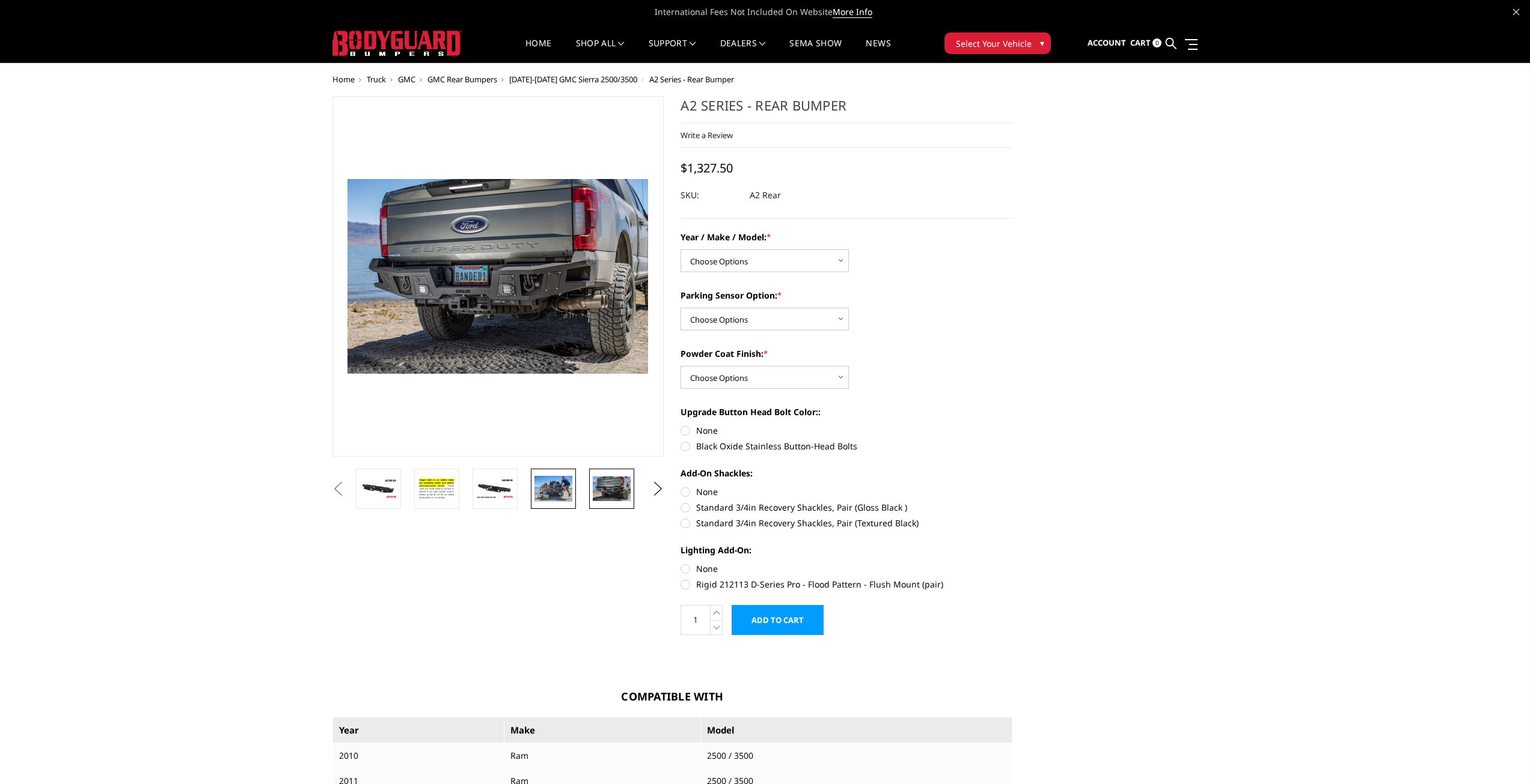
click at [542, 490] on img at bounding box center [553, 488] width 38 height 25
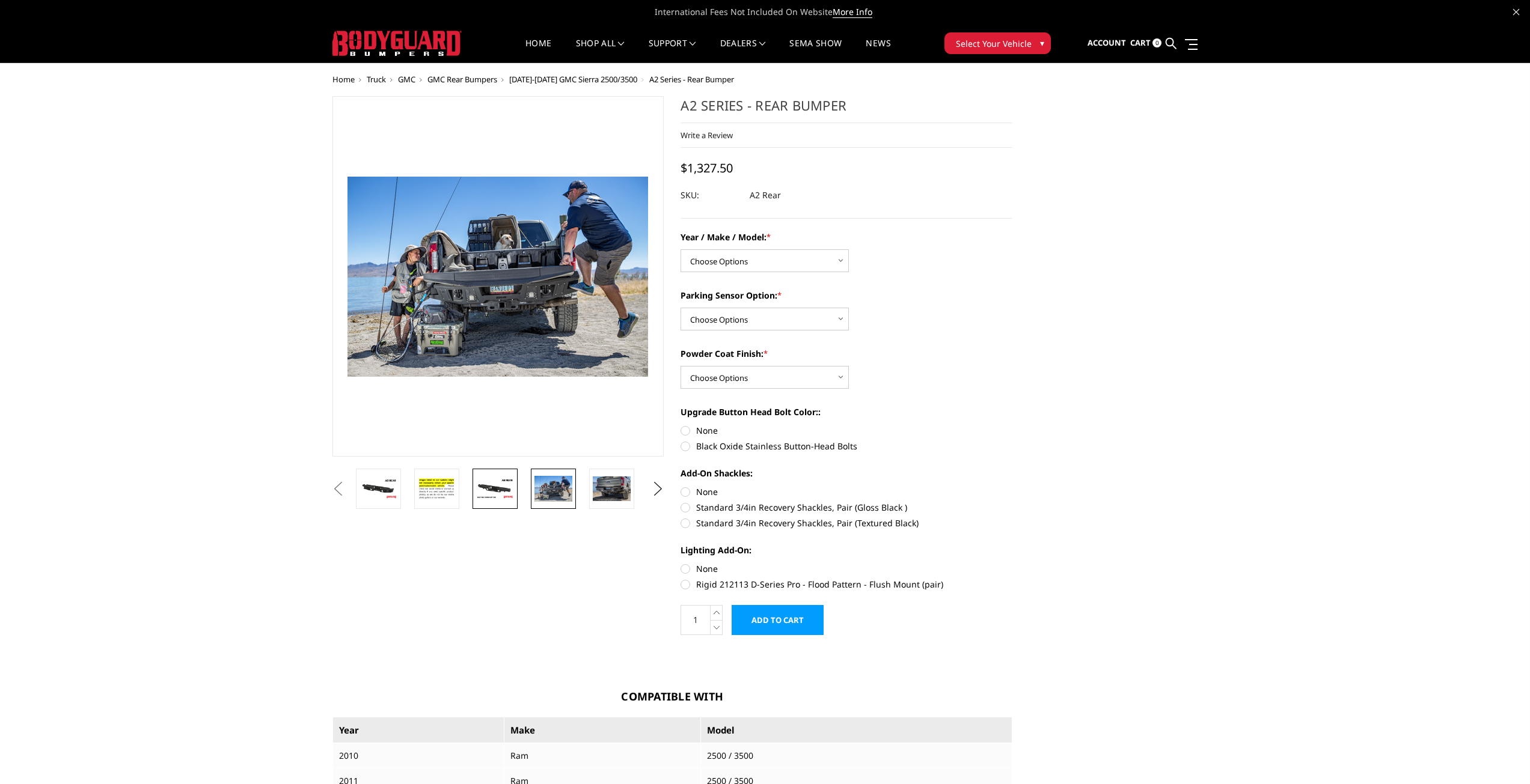
click at [506, 492] on img at bounding box center [495, 489] width 38 height 21
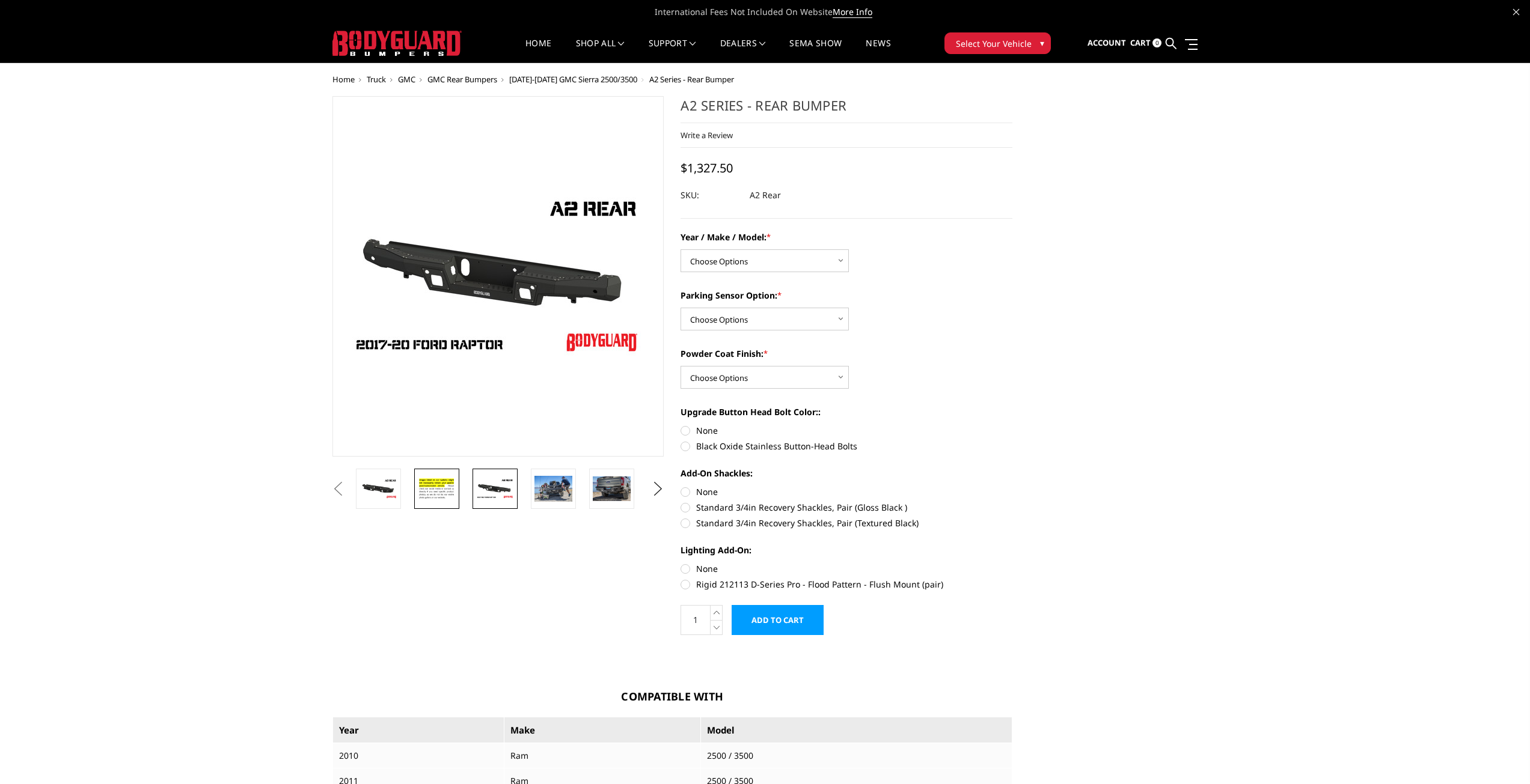
click at [420, 490] on img at bounding box center [436, 488] width 38 height 26
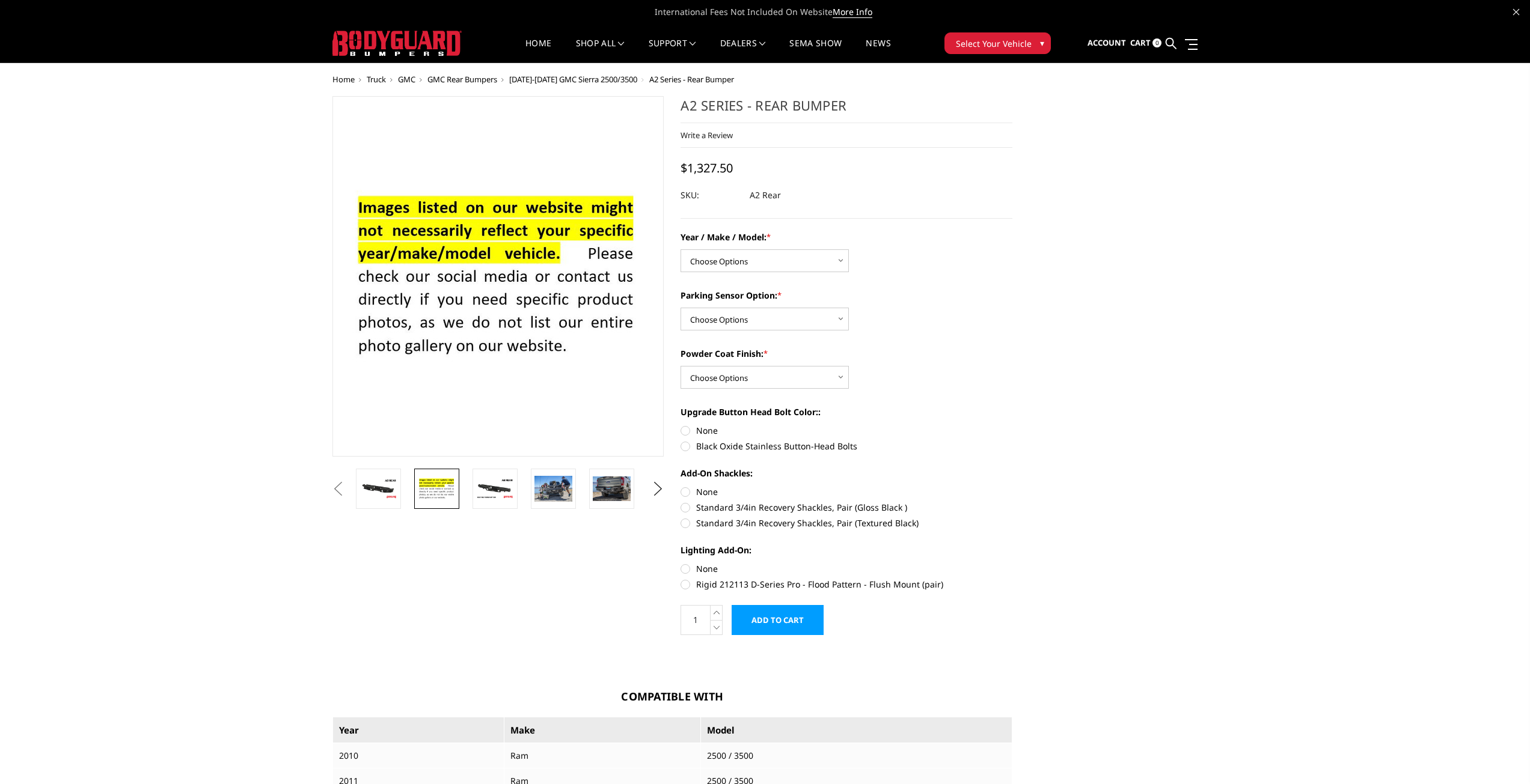
click at [347, 496] on button "Previous" at bounding box center [338, 489] width 18 height 18
click at [347, 493] on button "Previous" at bounding box center [338, 489] width 18 height 18
click at [497, 490] on img at bounding box center [495, 489] width 38 height 21
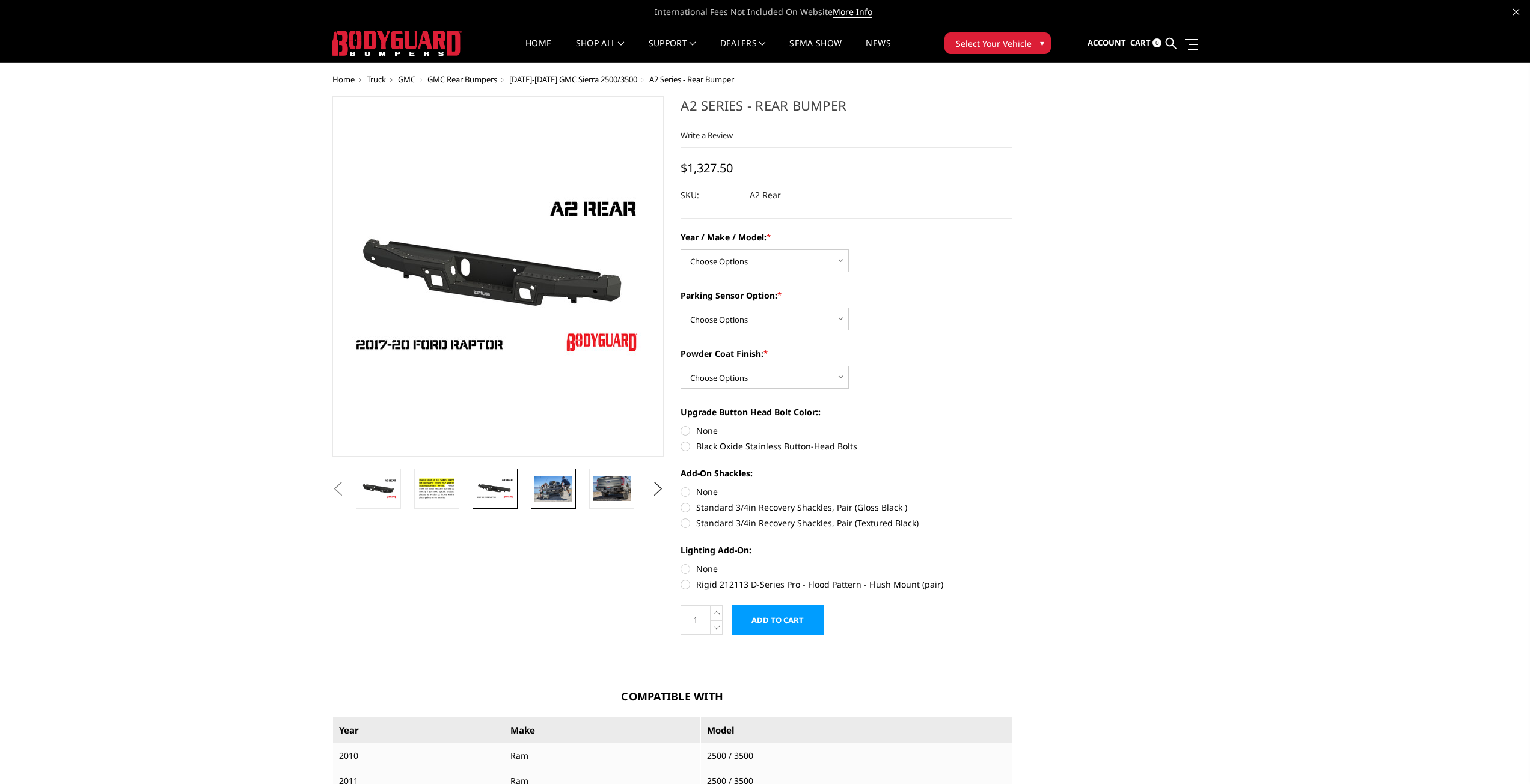
click at [567, 486] on img at bounding box center [553, 488] width 38 height 25
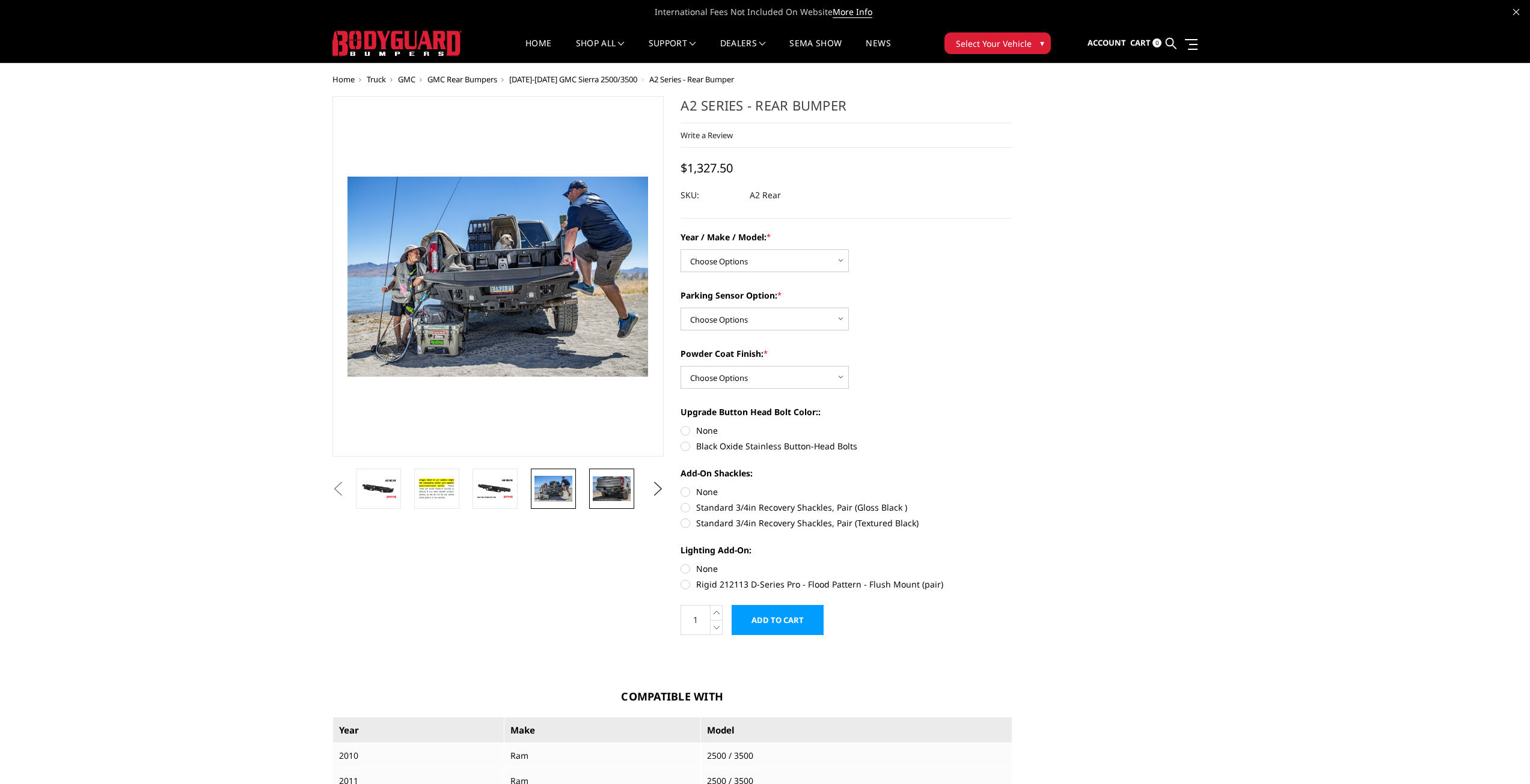
click at [621, 489] on img at bounding box center [611, 488] width 38 height 24
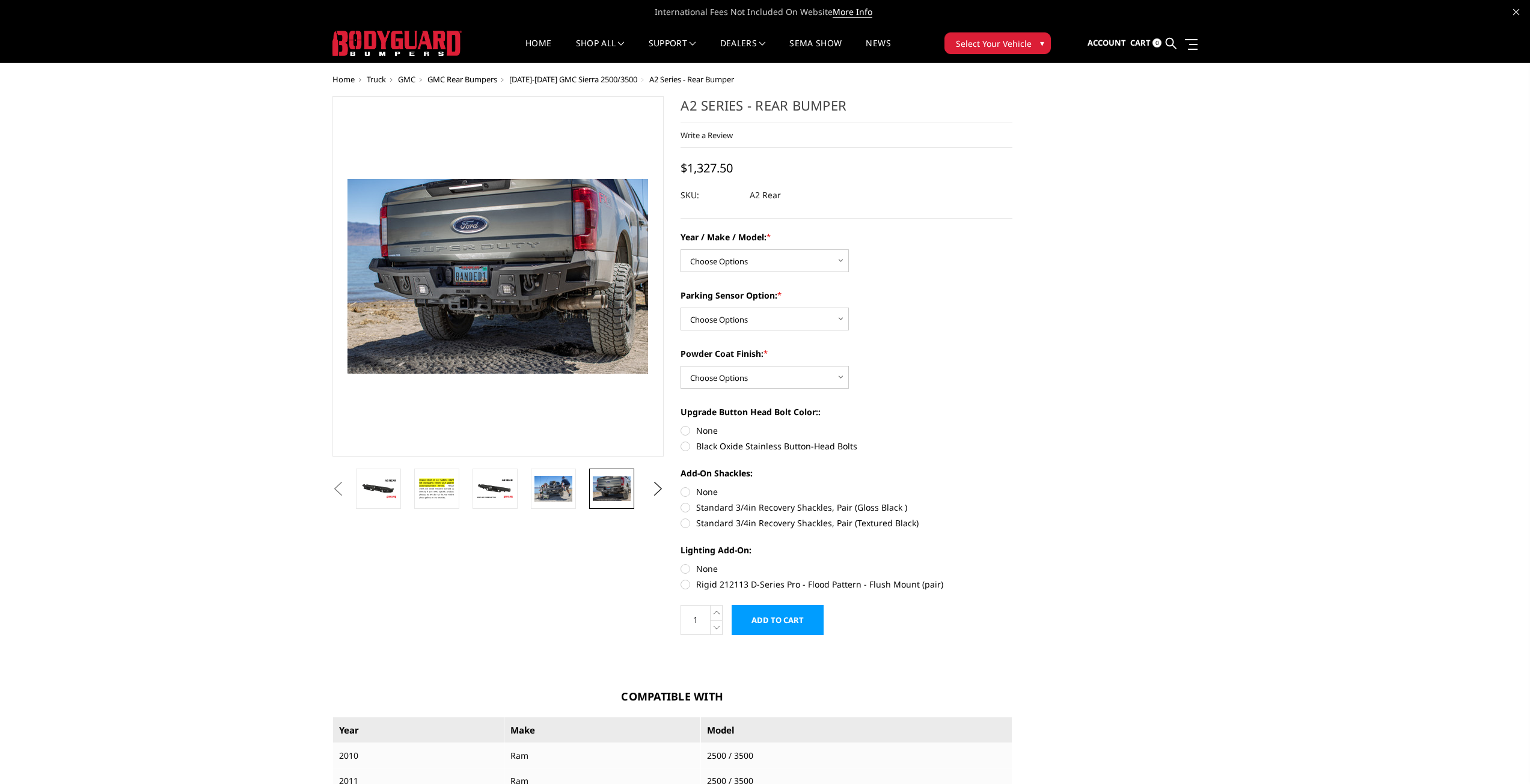
click at [891, 167] on div "A2 Series - Rear Bumper Write a Review Write a Review × A2 Series - Rear Bumper…" at bounding box center [846, 157] width 332 height 123
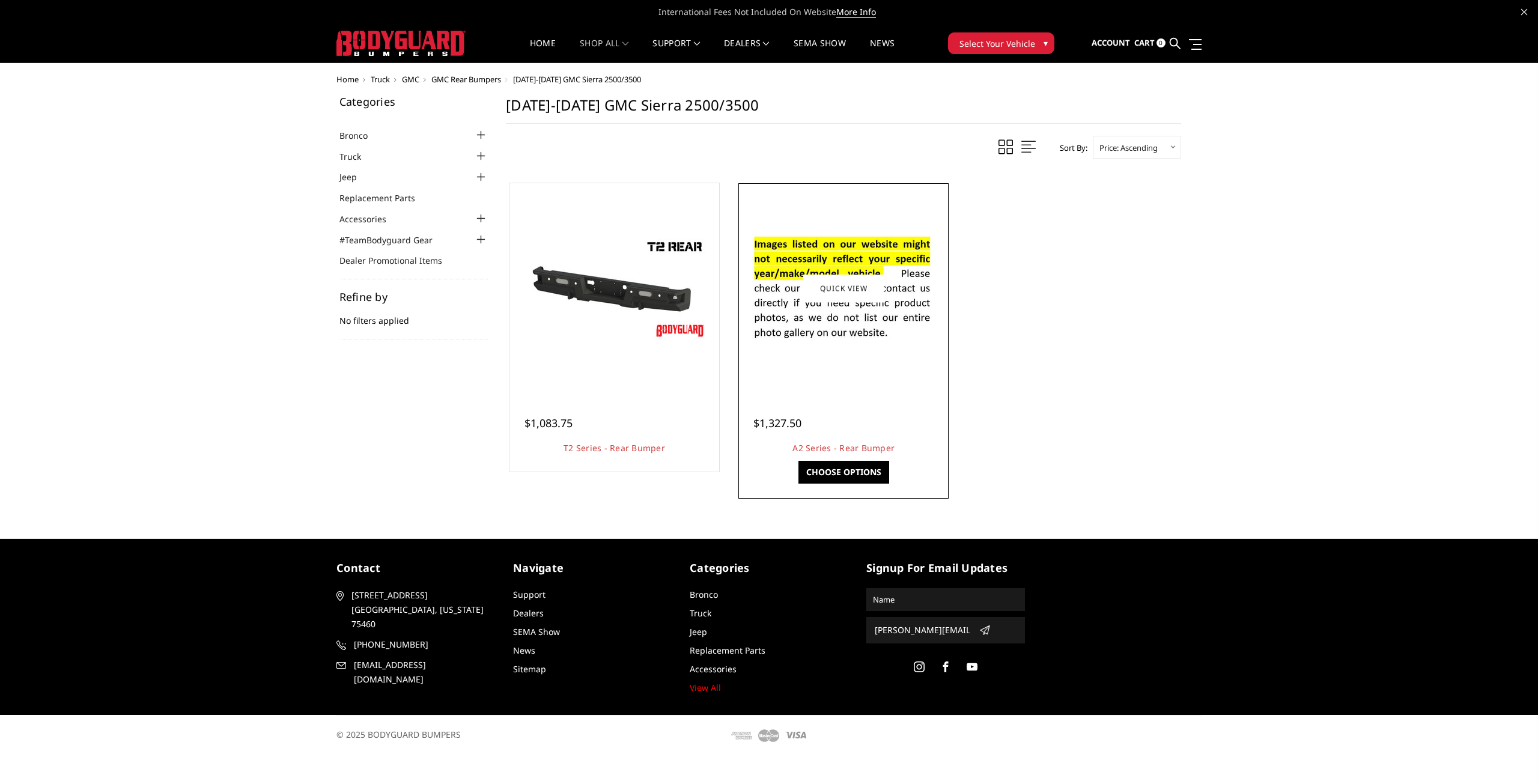
click at [864, 377] on div at bounding box center [844, 288] width 204 height 204
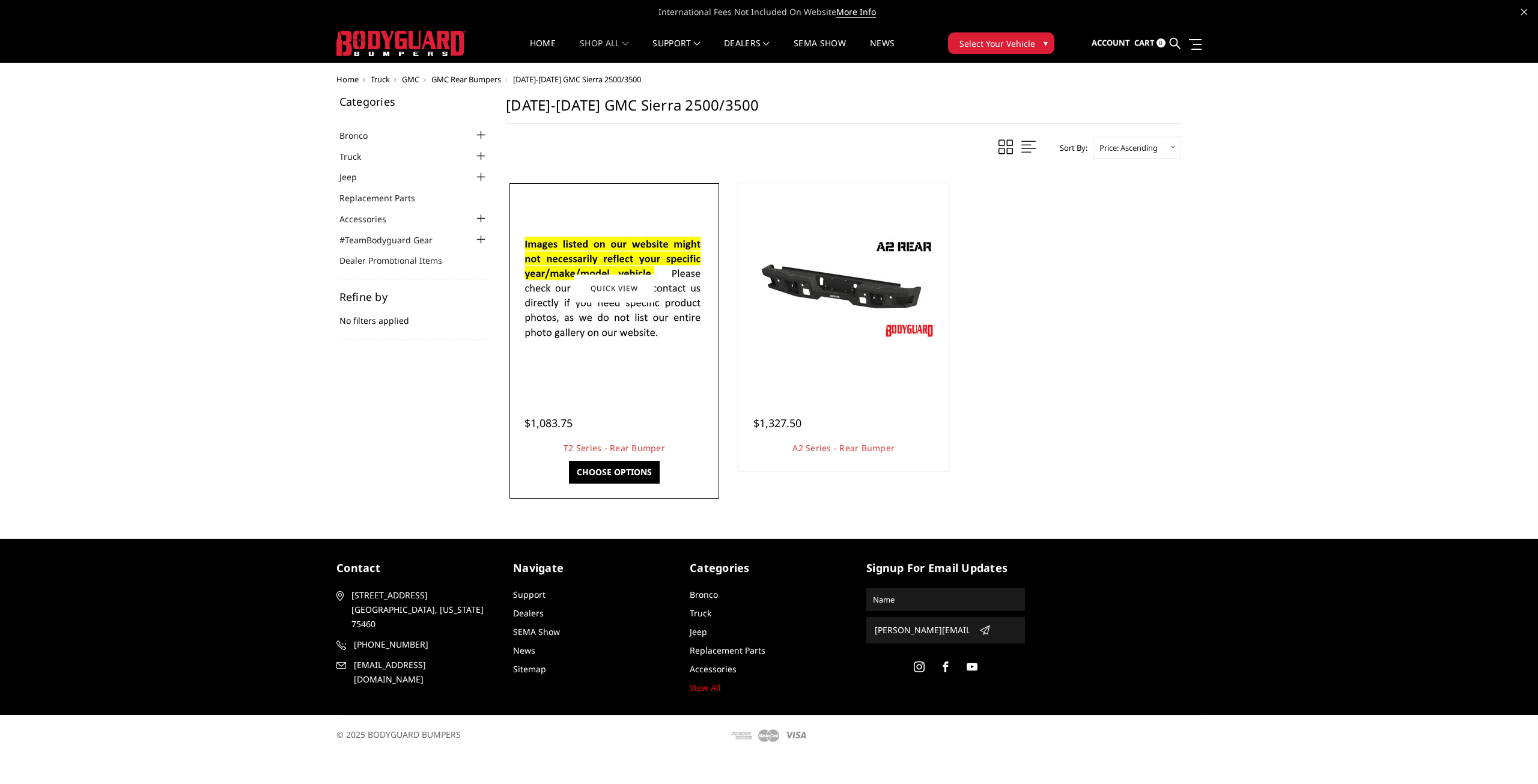
click at [589, 330] on img at bounding box center [614, 288] width 192 height 131
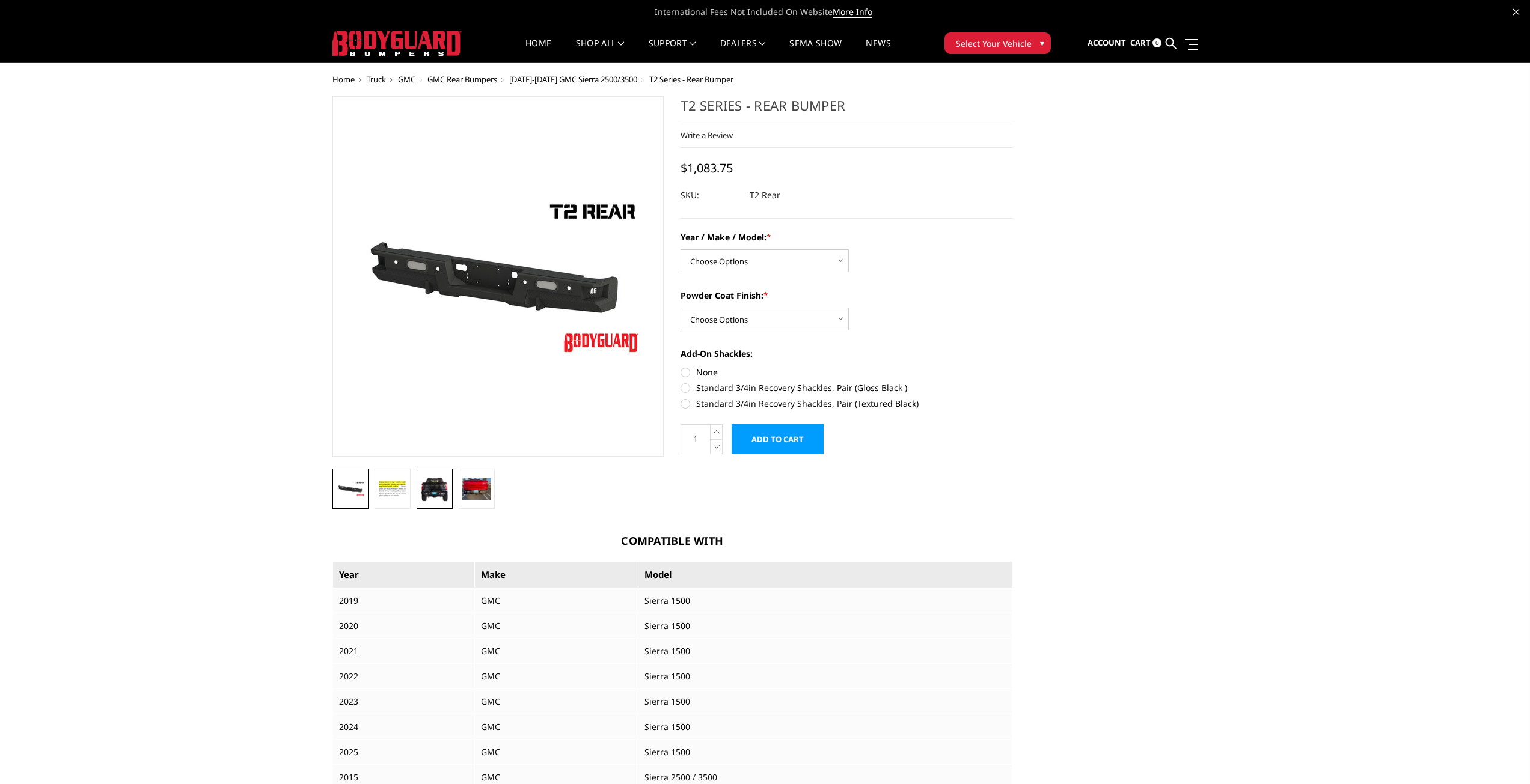
click at [436, 484] on img at bounding box center [435, 488] width 29 height 26
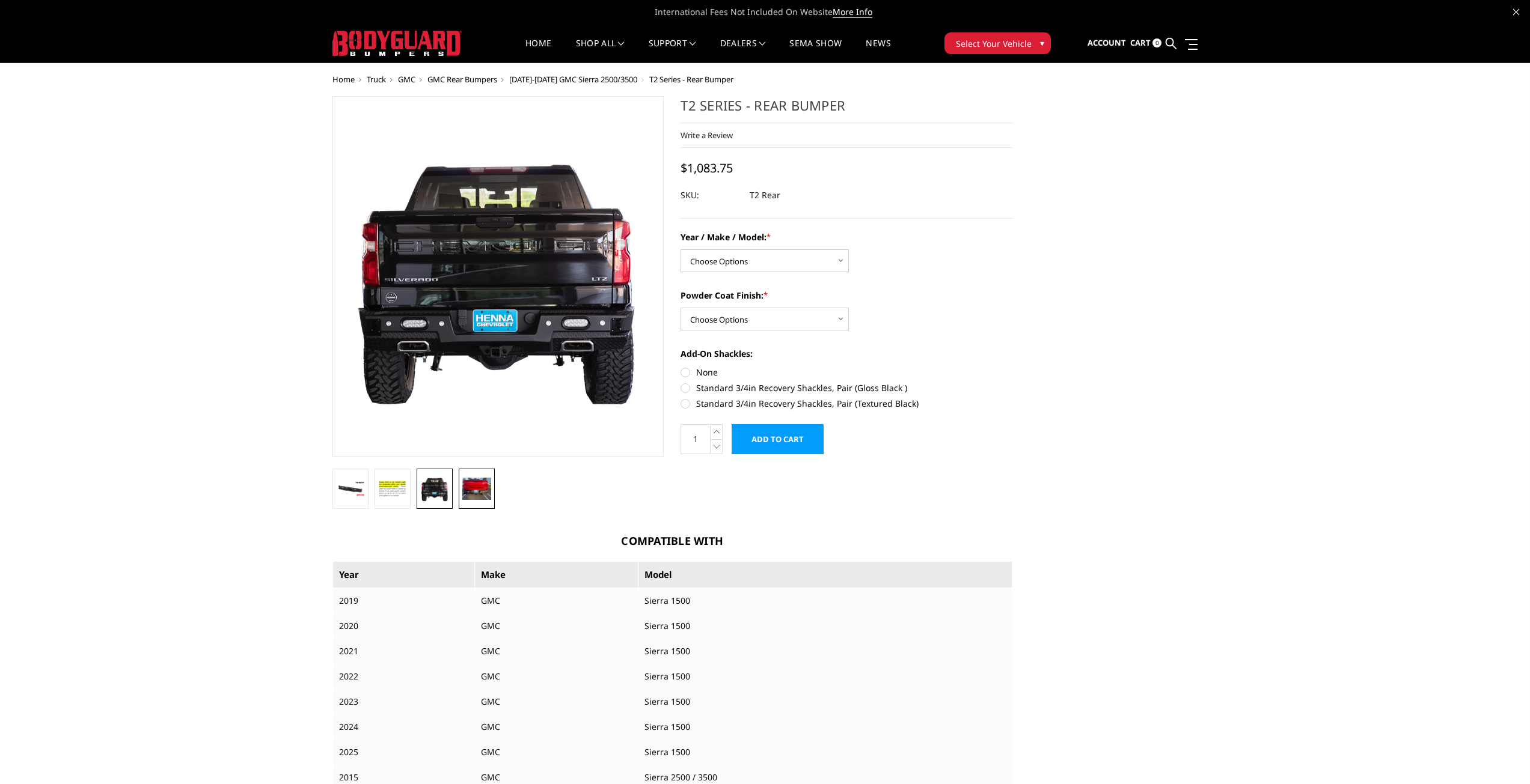
click at [465, 489] on img at bounding box center [477, 488] width 29 height 22
